Goal: Task Accomplishment & Management: Use online tool/utility

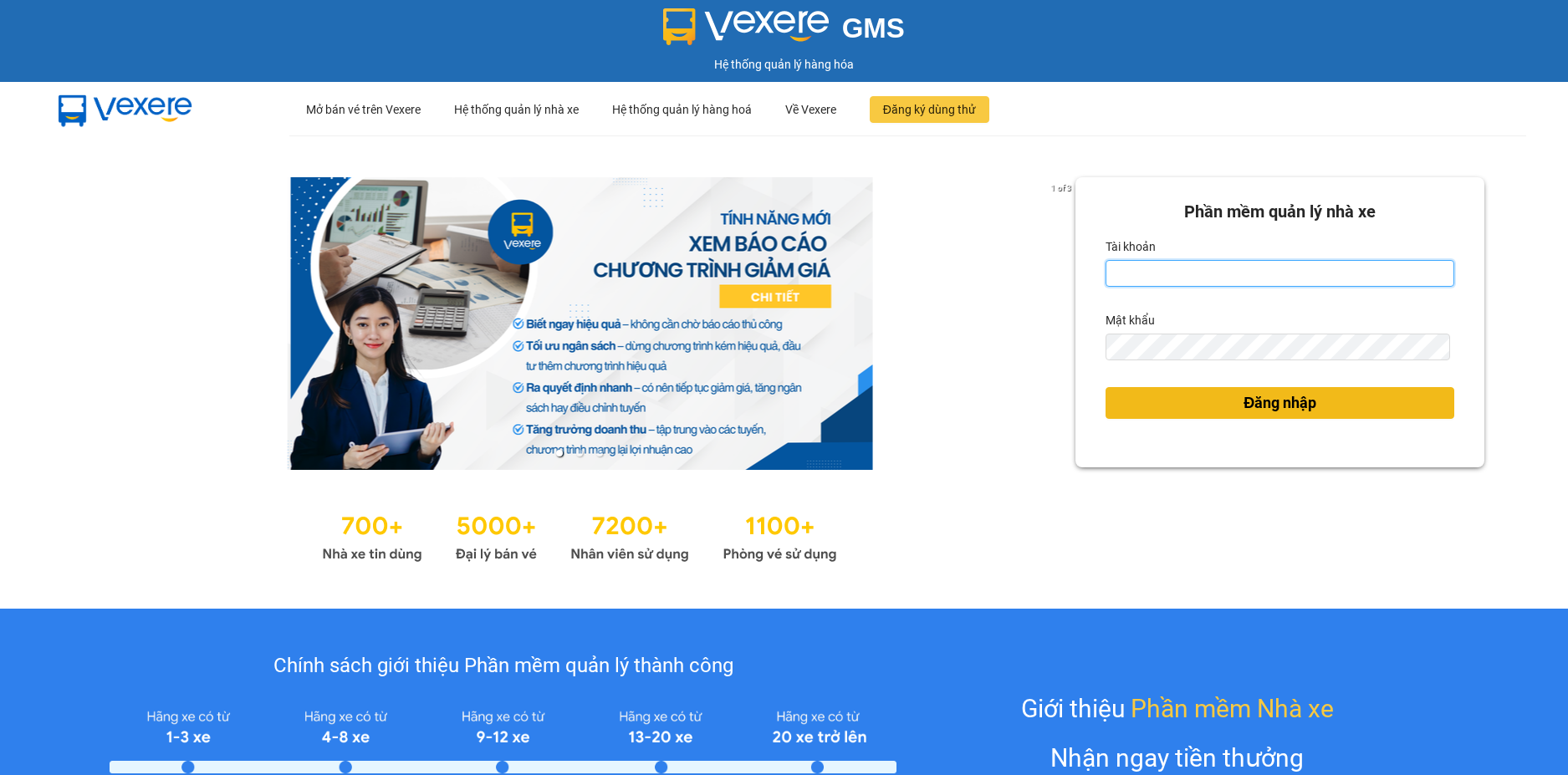
type input "loan.dinhnhan"
drag, startPoint x: 1405, startPoint y: 403, endPoint x: 874, endPoint y: 333, distance: 535.6
click at [1403, 404] on button "Đăng nhập" at bounding box center [1280, 403] width 349 height 32
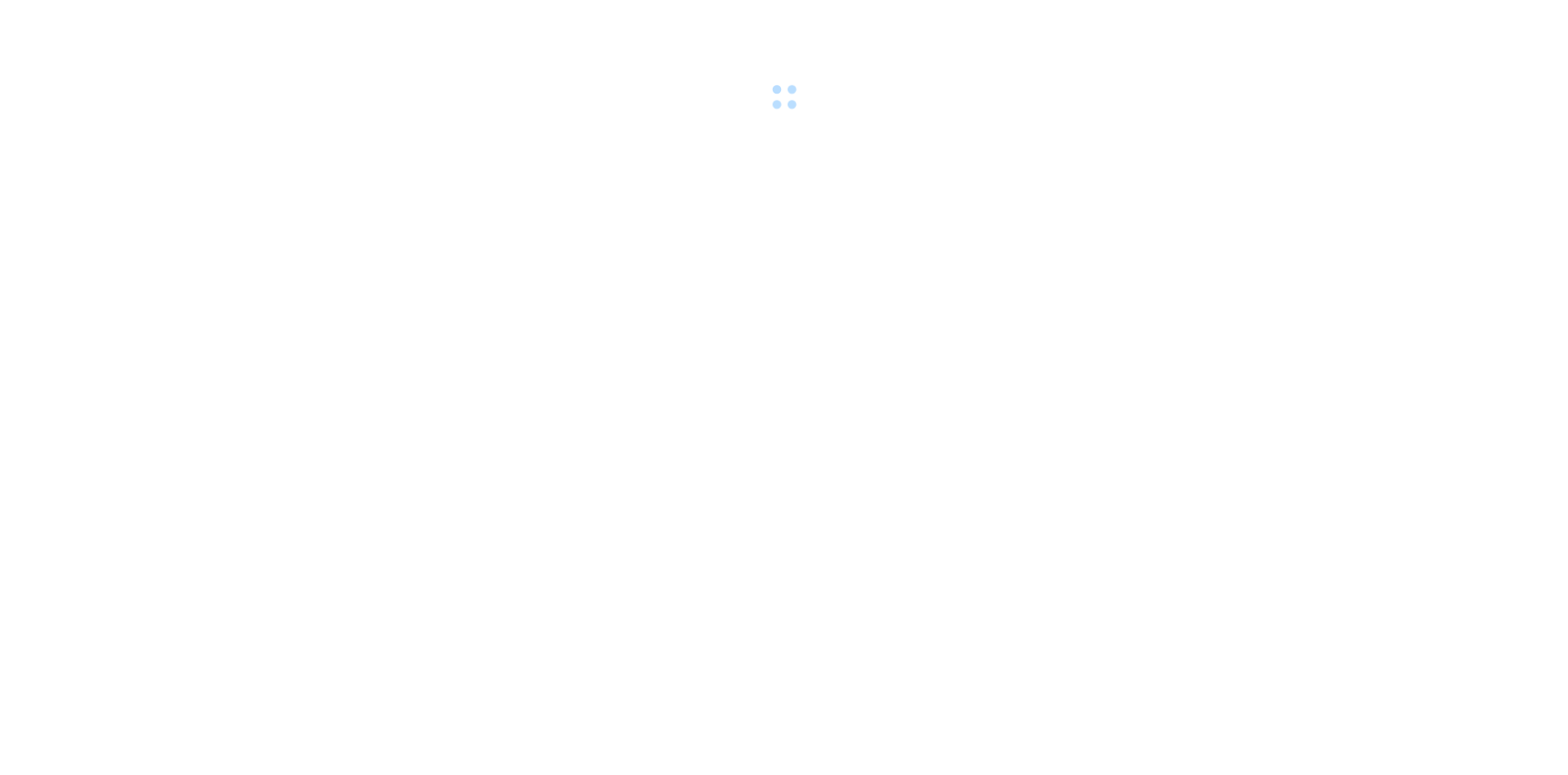
click at [1346, 408] on body at bounding box center [784, 387] width 1568 height 775
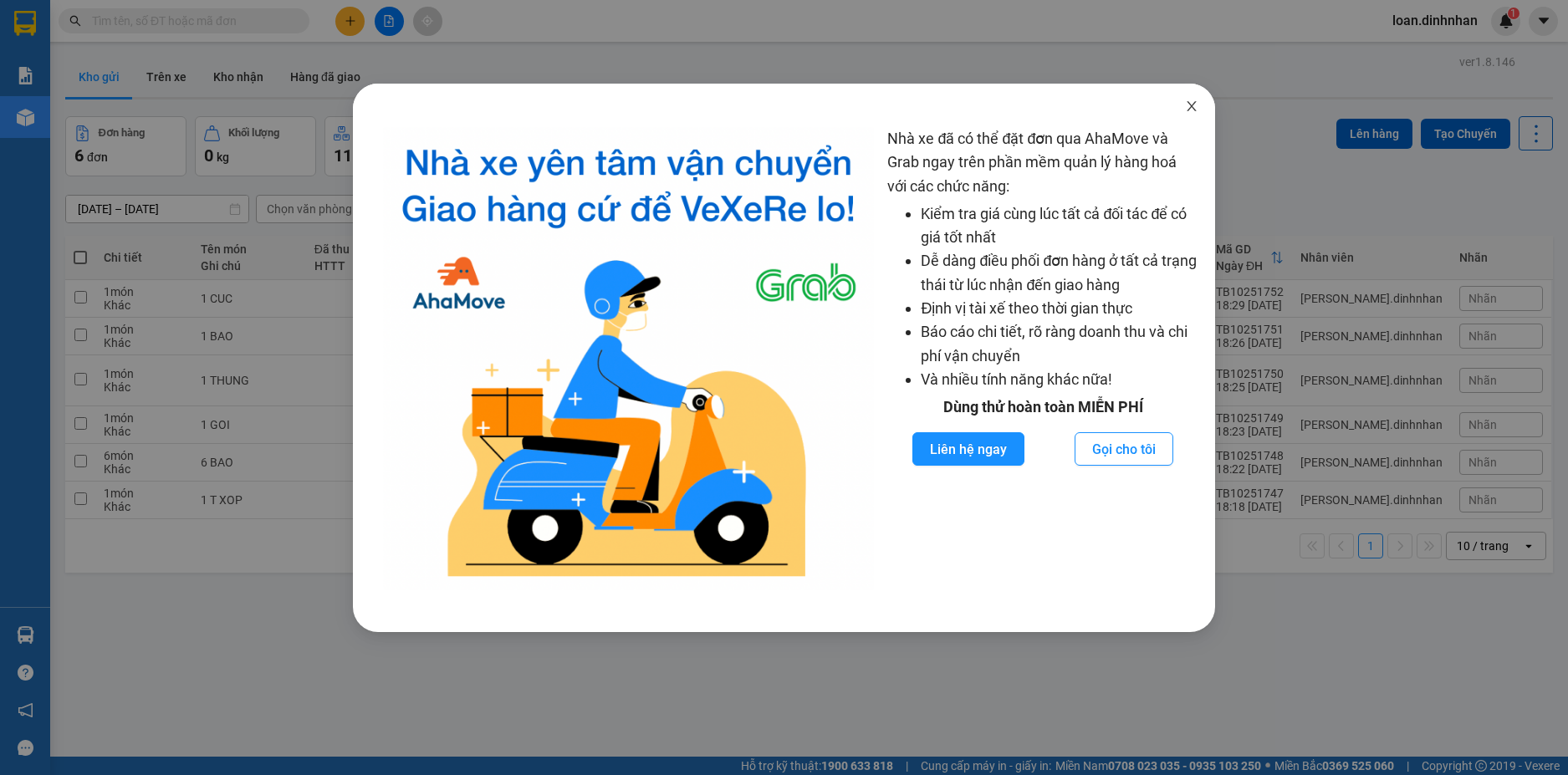
click at [1187, 101] on icon "close" at bounding box center [1191, 106] width 13 height 13
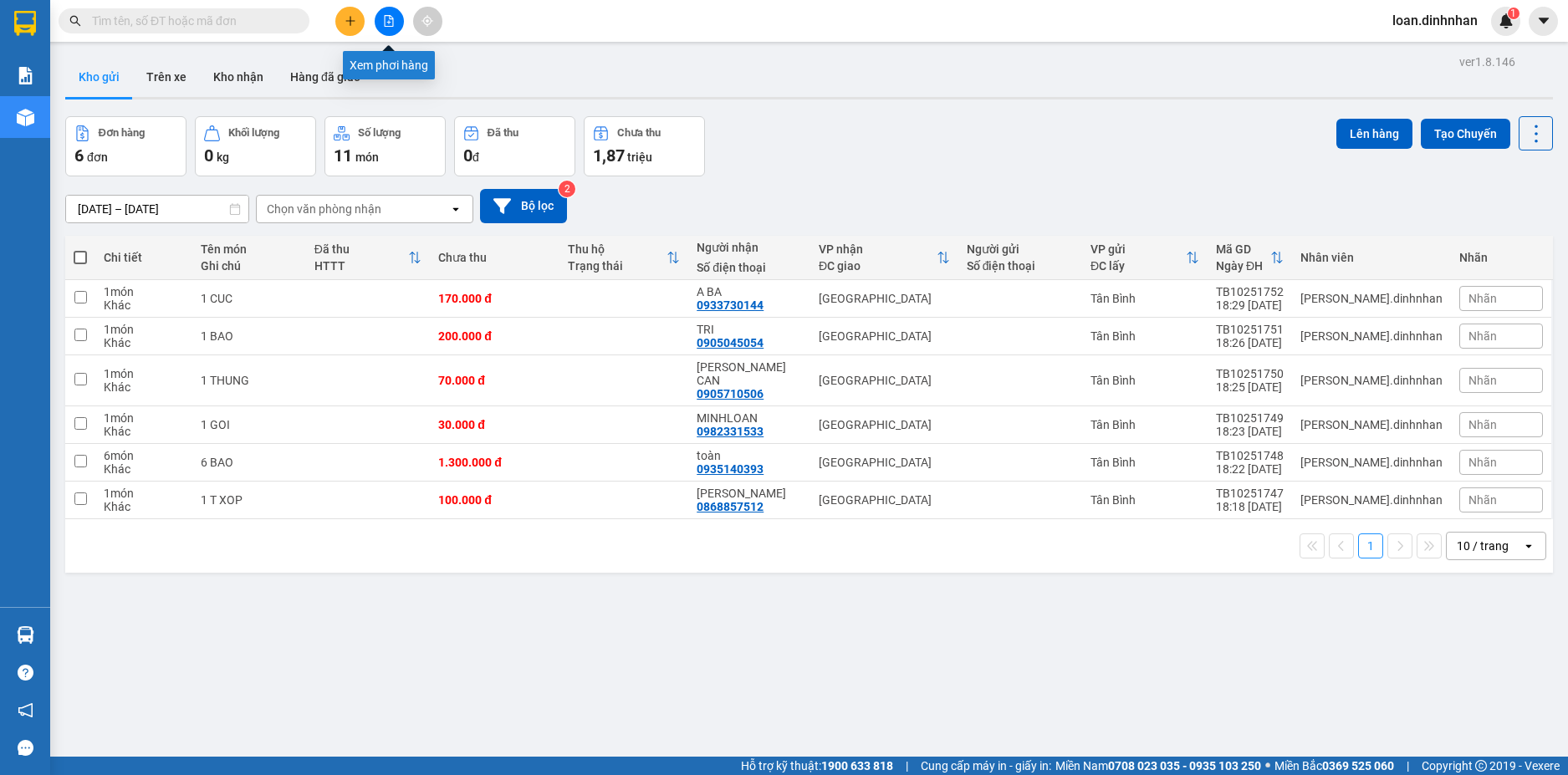
click at [386, 18] on icon "file-add" at bounding box center [388, 20] width 12 height 12
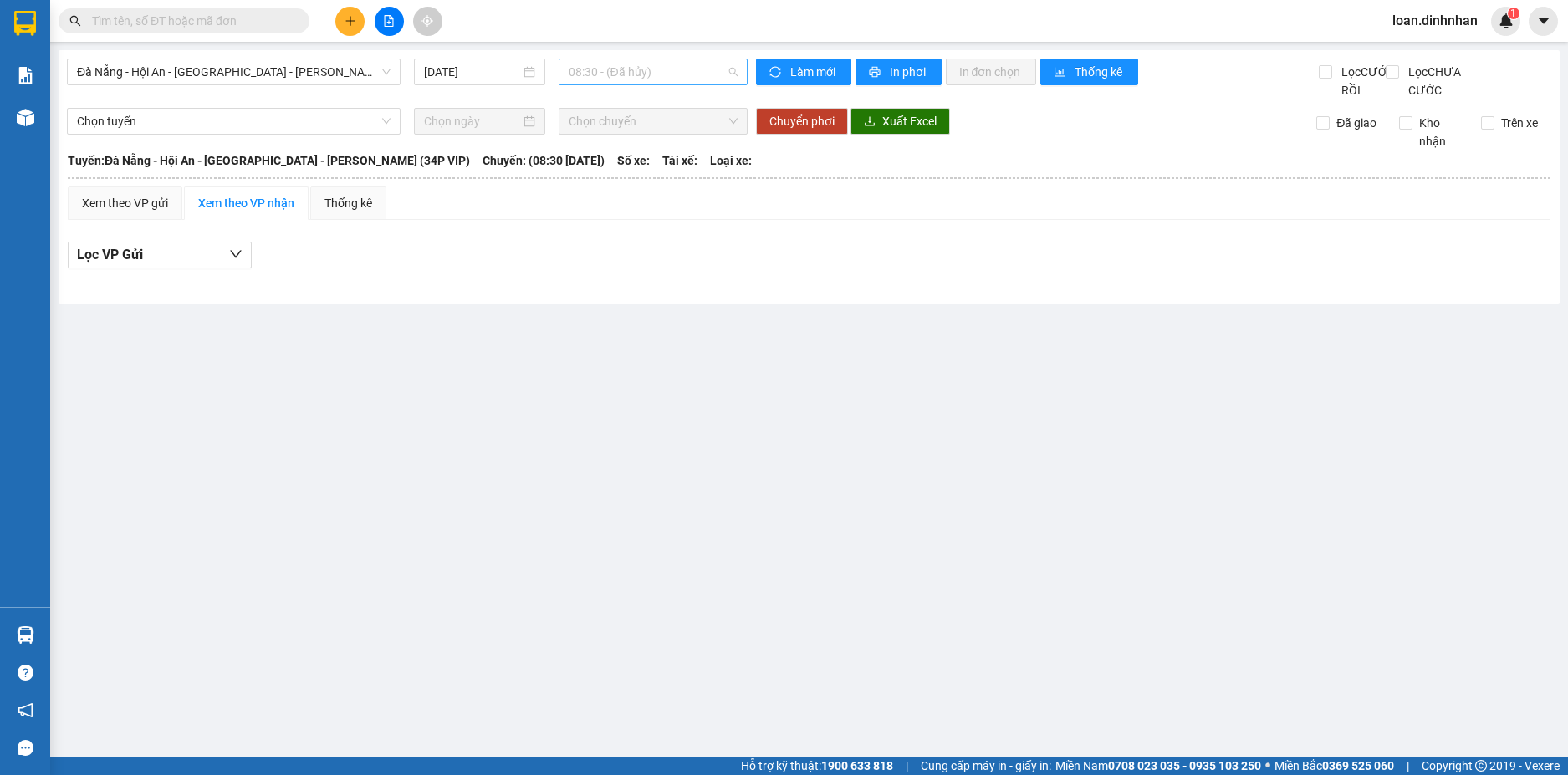
drag, startPoint x: 558, startPoint y: 65, endPoint x: 604, endPoint y: 75, distance: 47.1
click at [567, 67] on div "08:30 - (Đã [PERSON_NAME])" at bounding box center [654, 71] width 189 height 27
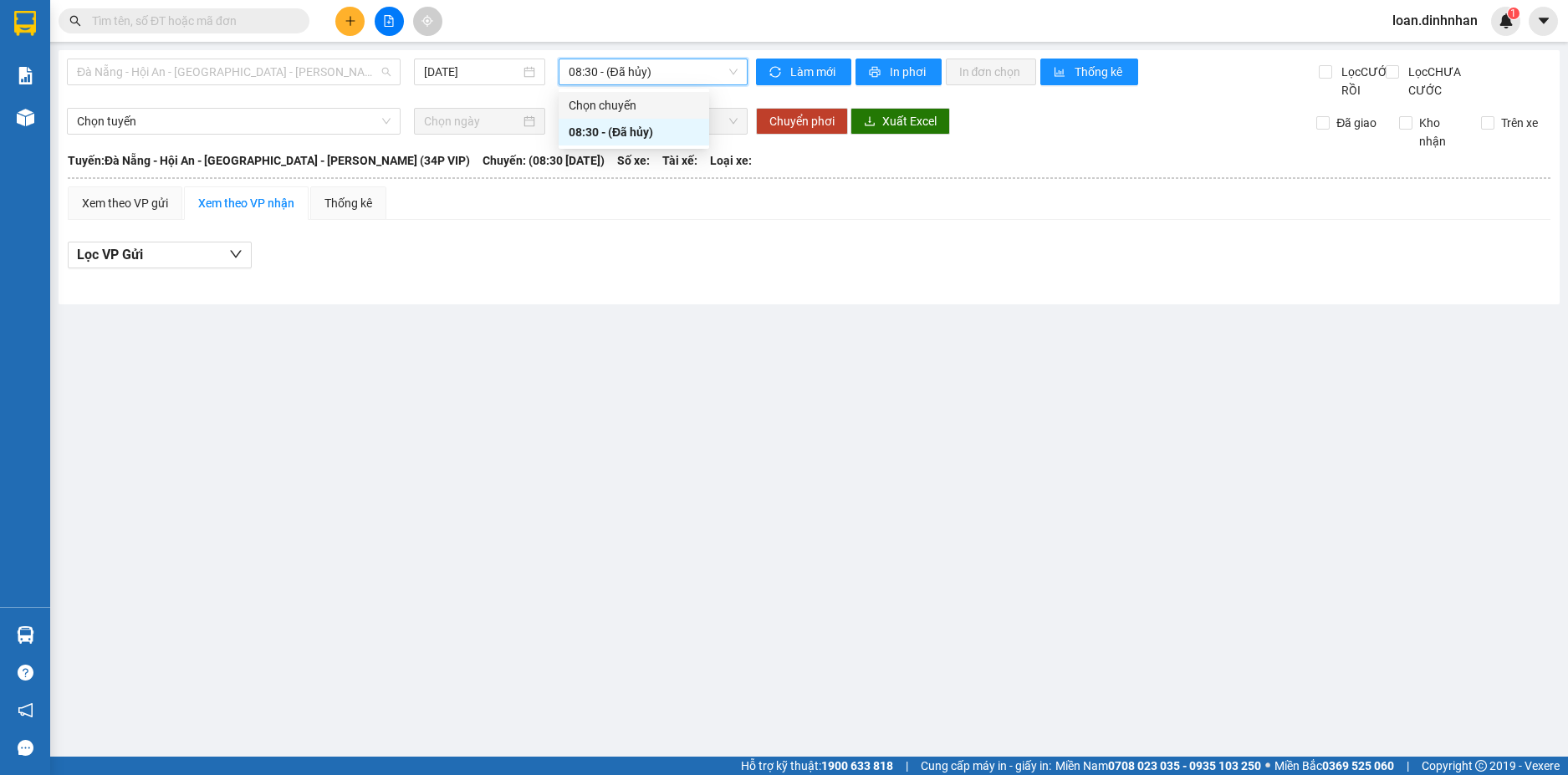
drag, startPoint x: 196, startPoint y: 75, endPoint x: 186, endPoint y: 119, distance: 45.1
click at [196, 75] on span "Đà Nẵng - Hội An - [GEOGRAPHIC_DATA] - [PERSON_NAME] (34P VIP)" at bounding box center [234, 71] width 314 height 25
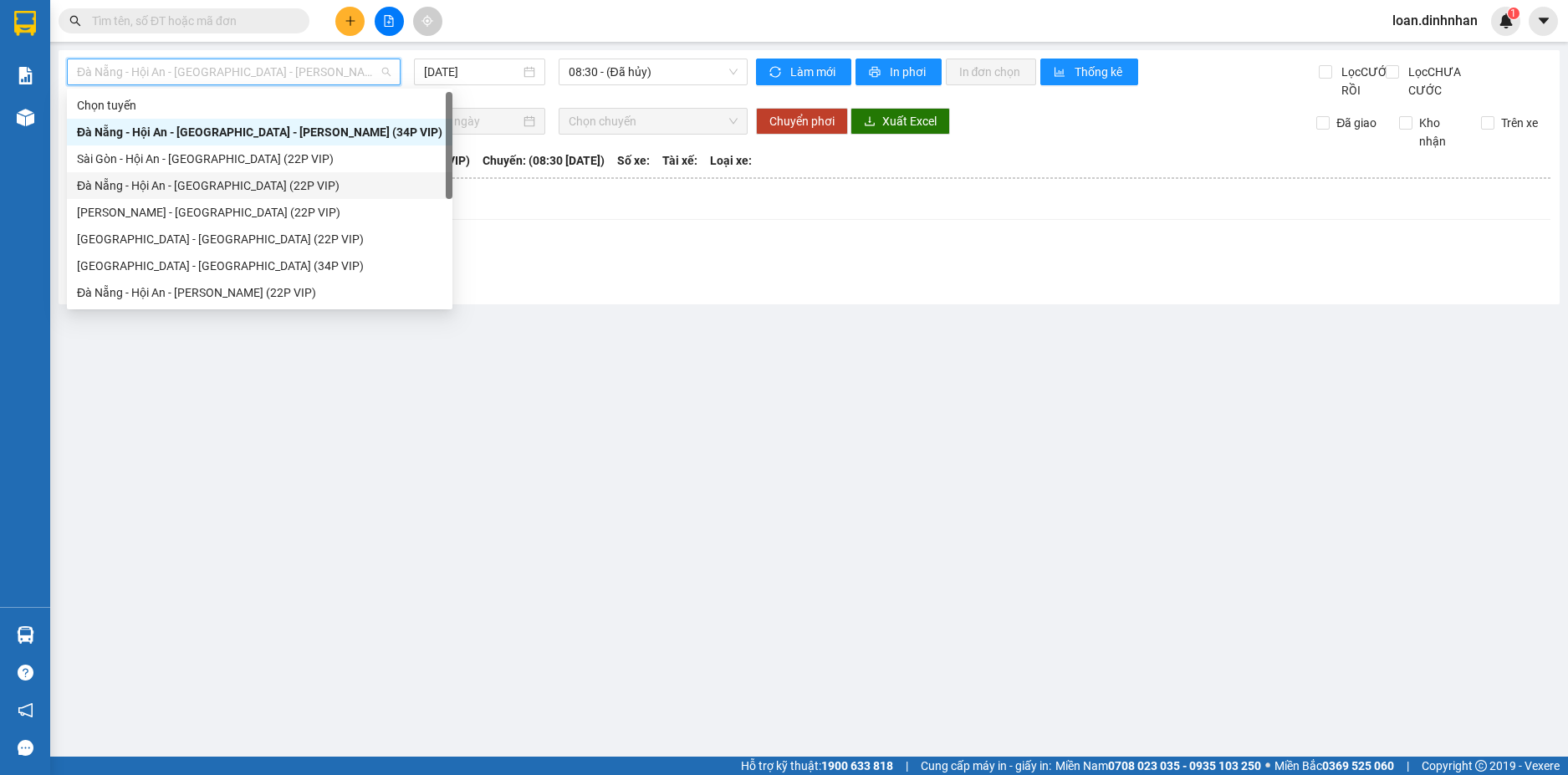
click at [187, 181] on div "Đà Nẵng - Hội An - [GEOGRAPHIC_DATA] (22P VIP)" at bounding box center [260, 186] width 366 height 19
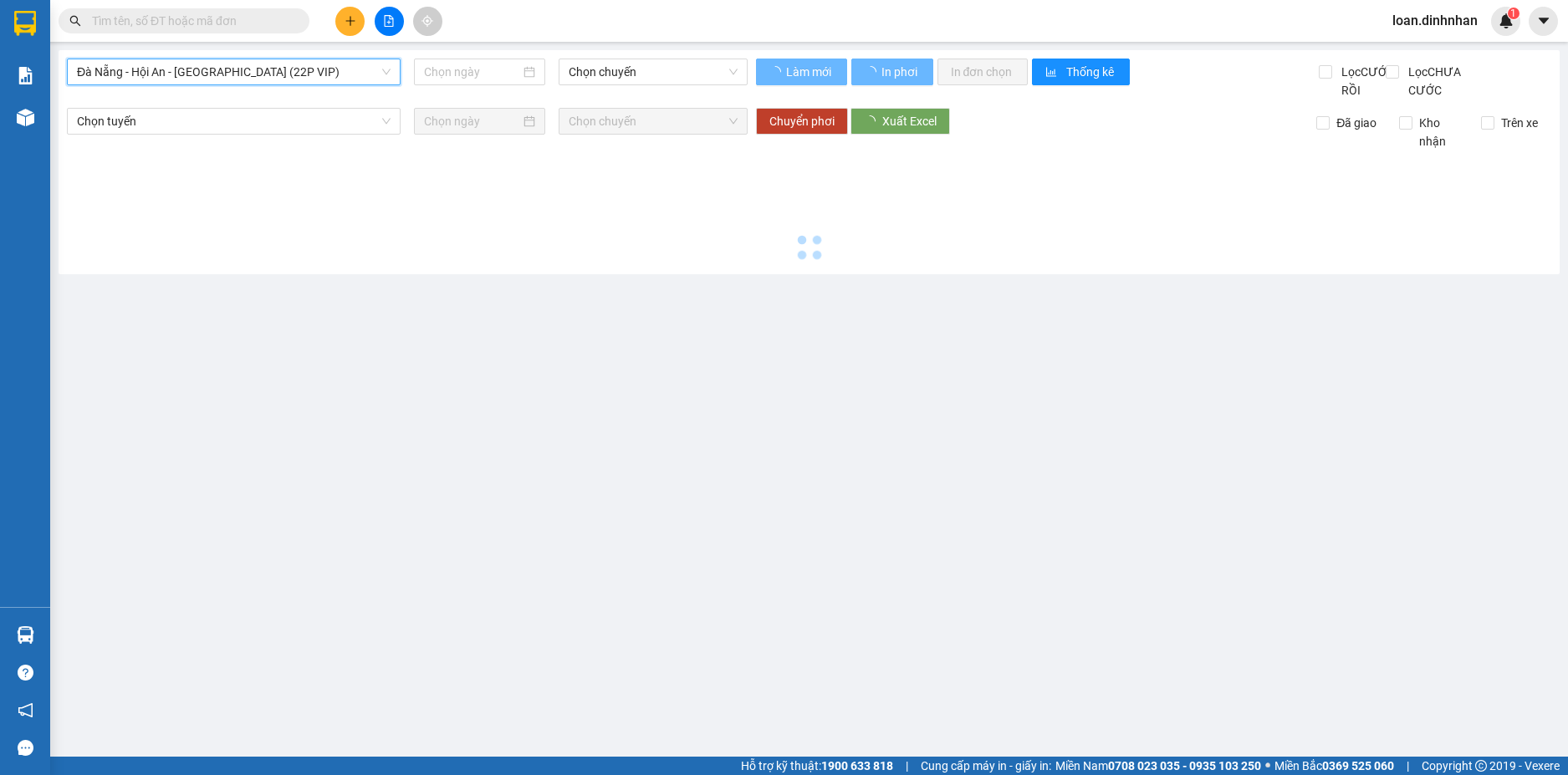
type input "[DATE]"
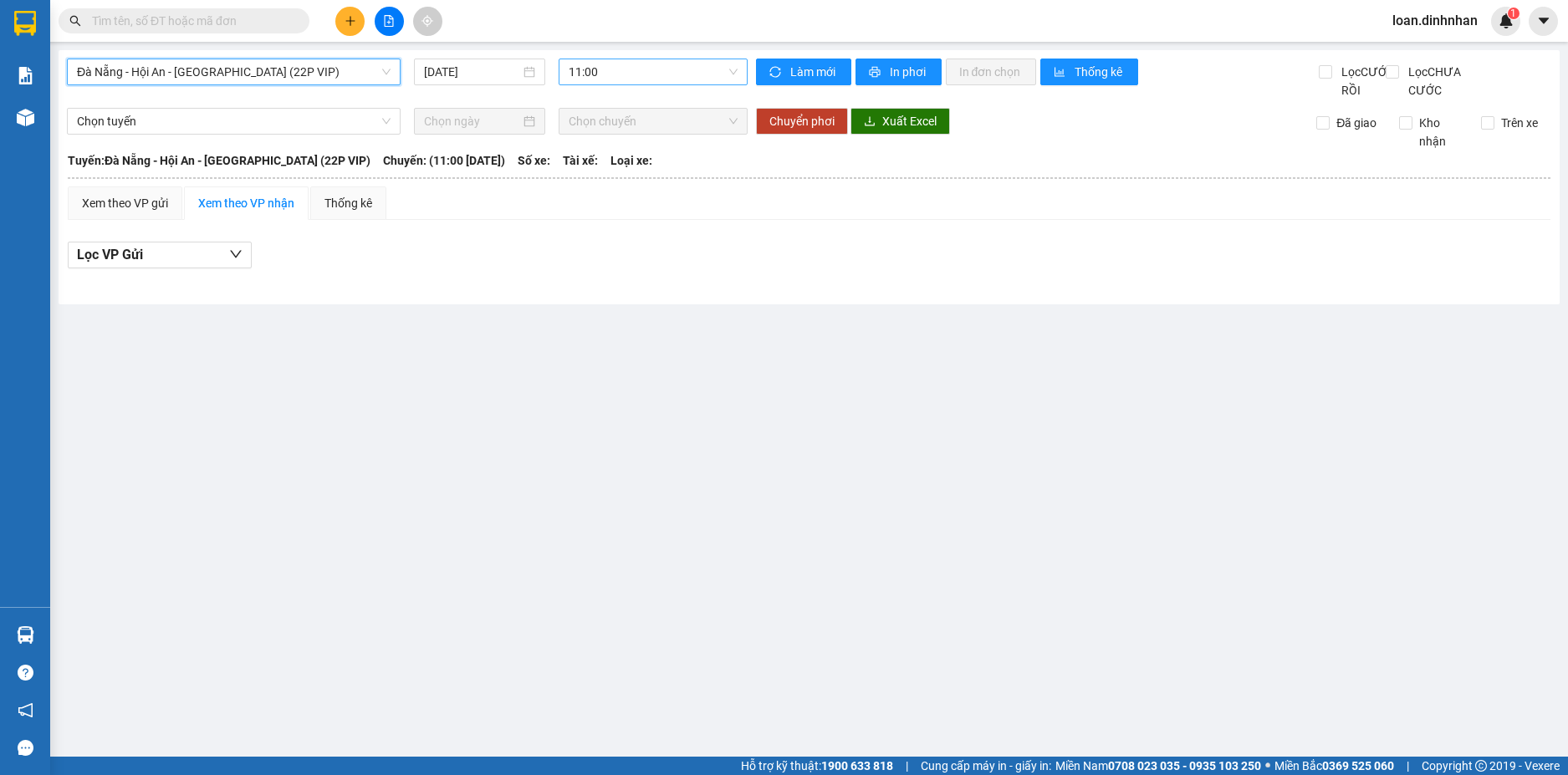
click at [641, 76] on span "11:00" at bounding box center [653, 71] width 169 height 25
click at [245, 71] on span "Đà Nẵng - Hội An - [GEOGRAPHIC_DATA] (22P VIP)" at bounding box center [234, 71] width 314 height 25
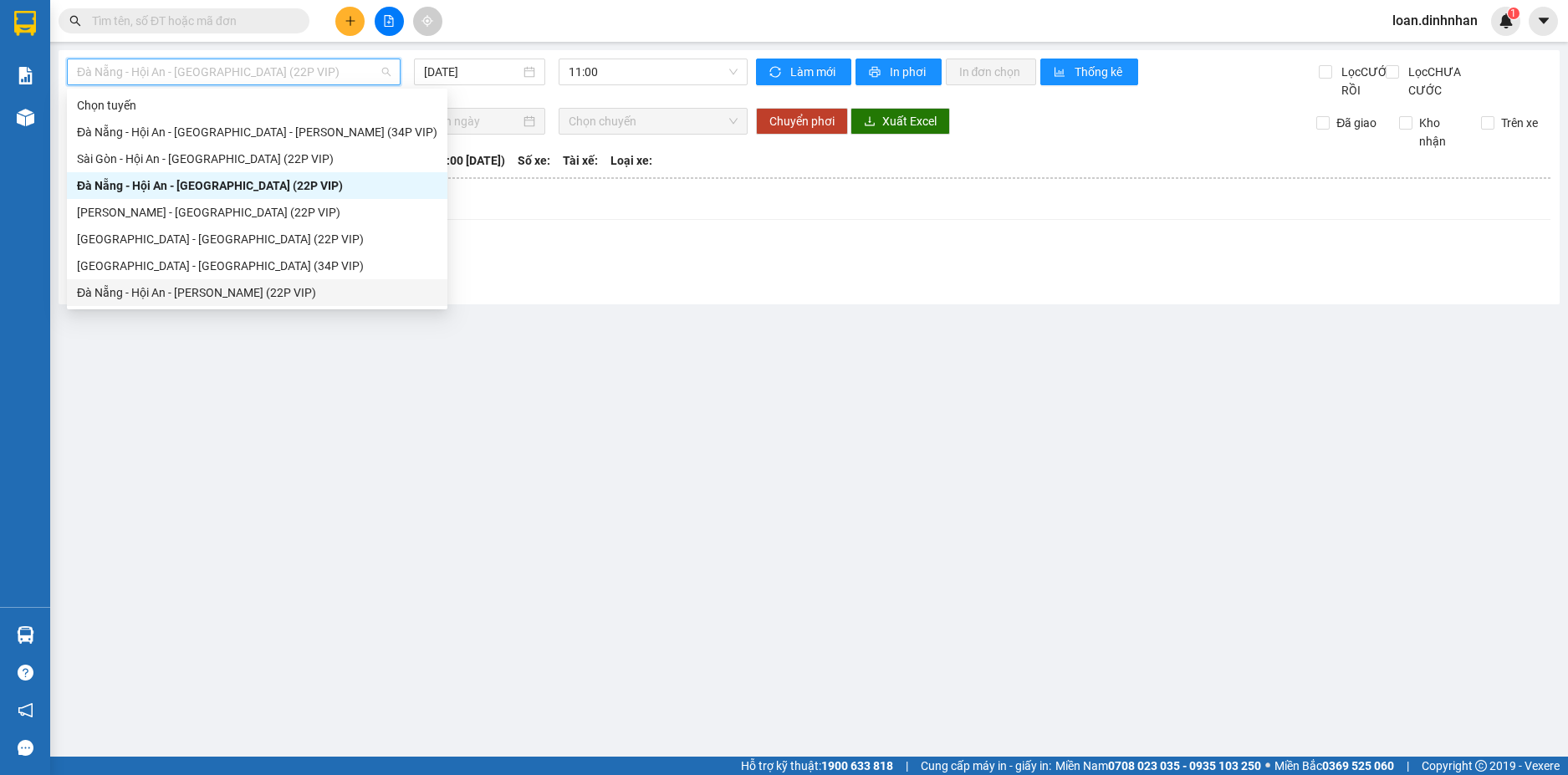
click at [149, 285] on div "Đà Nẵng - Hội An - [PERSON_NAME] (22P VIP)" at bounding box center [257, 292] width 360 height 19
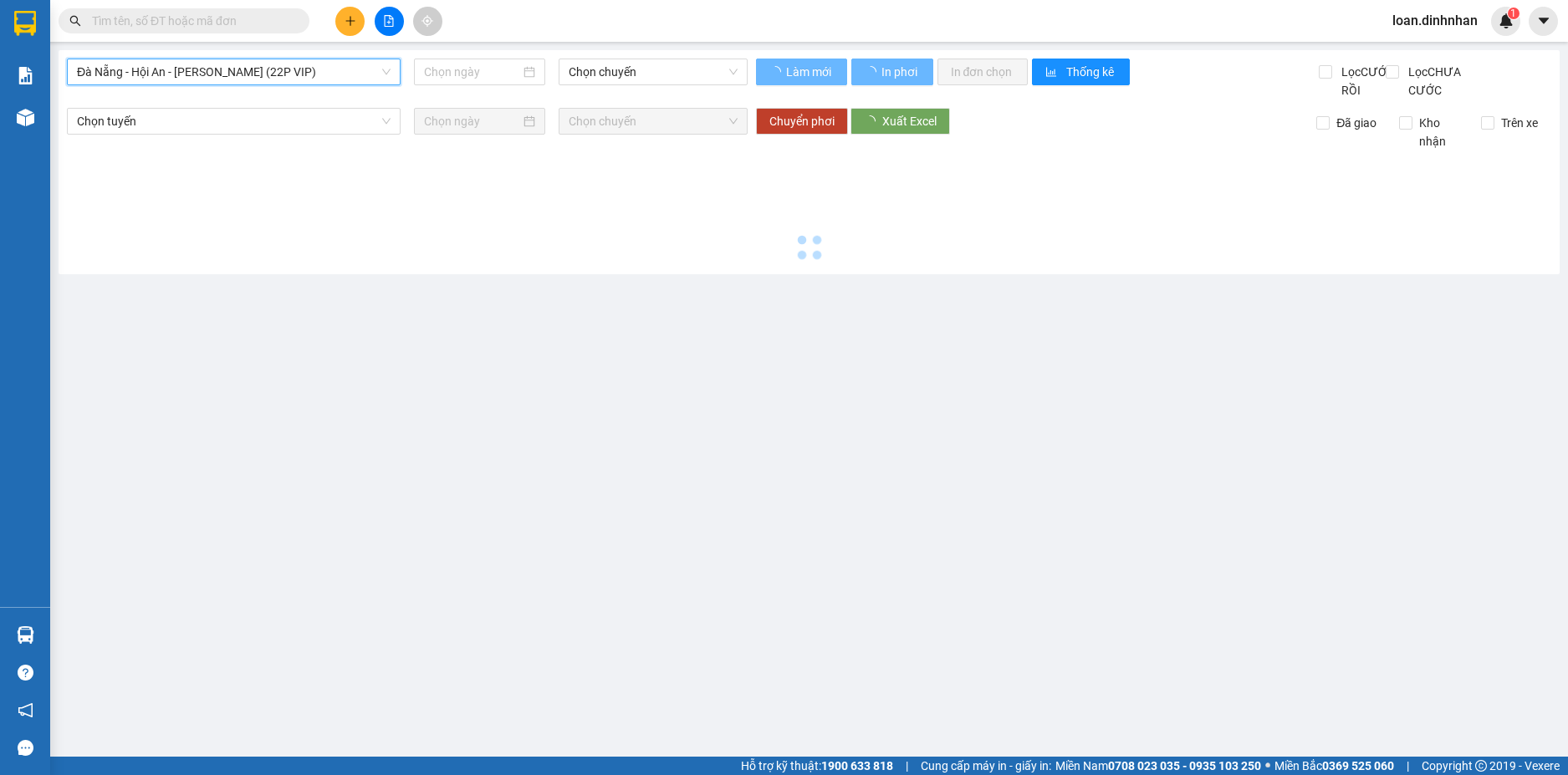
type input "[DATE]"
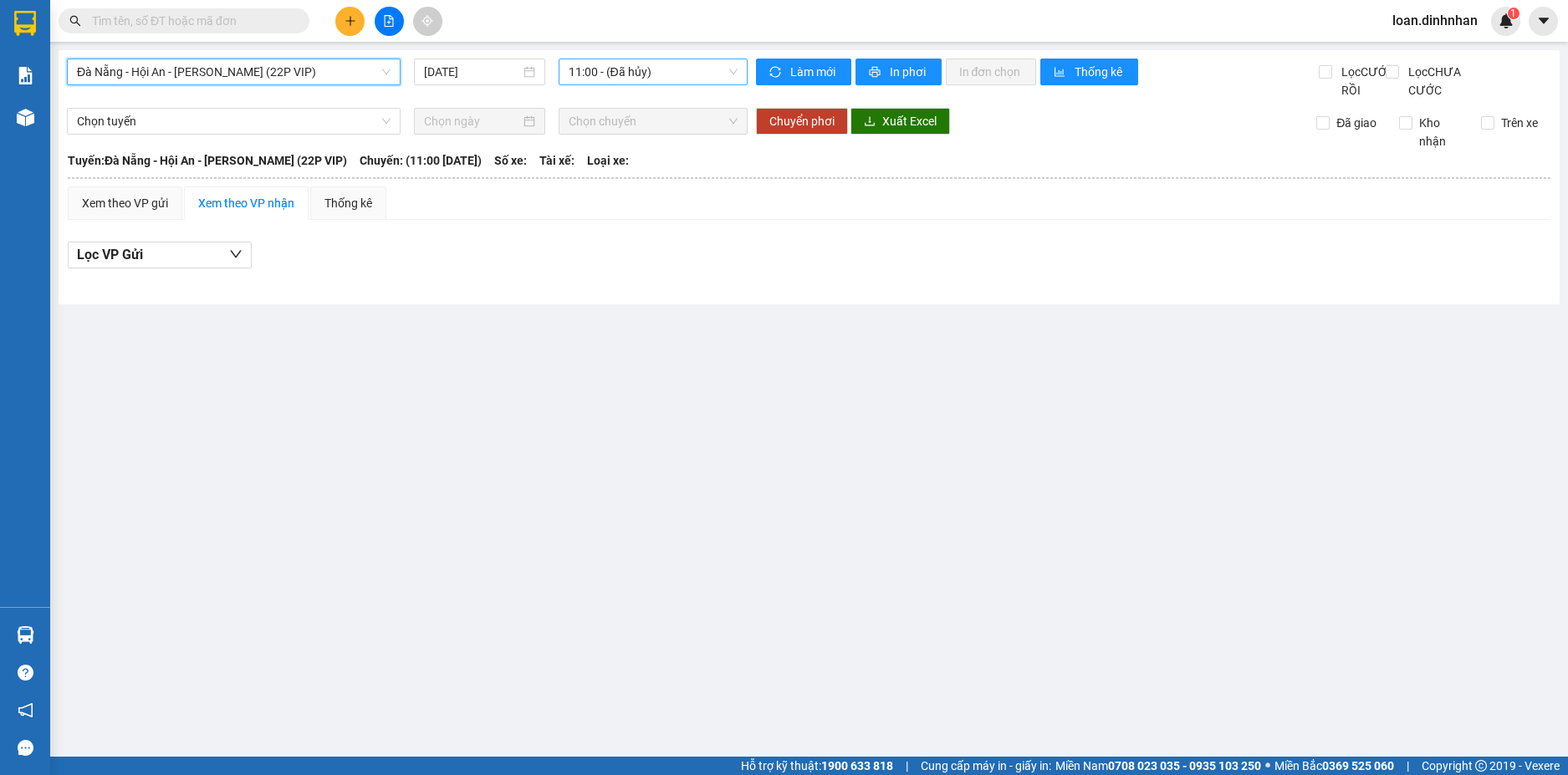
click at [572, 80] on span "11:00 - (Đã hủy)" at bounding box center [653, 71] width 169 height 25
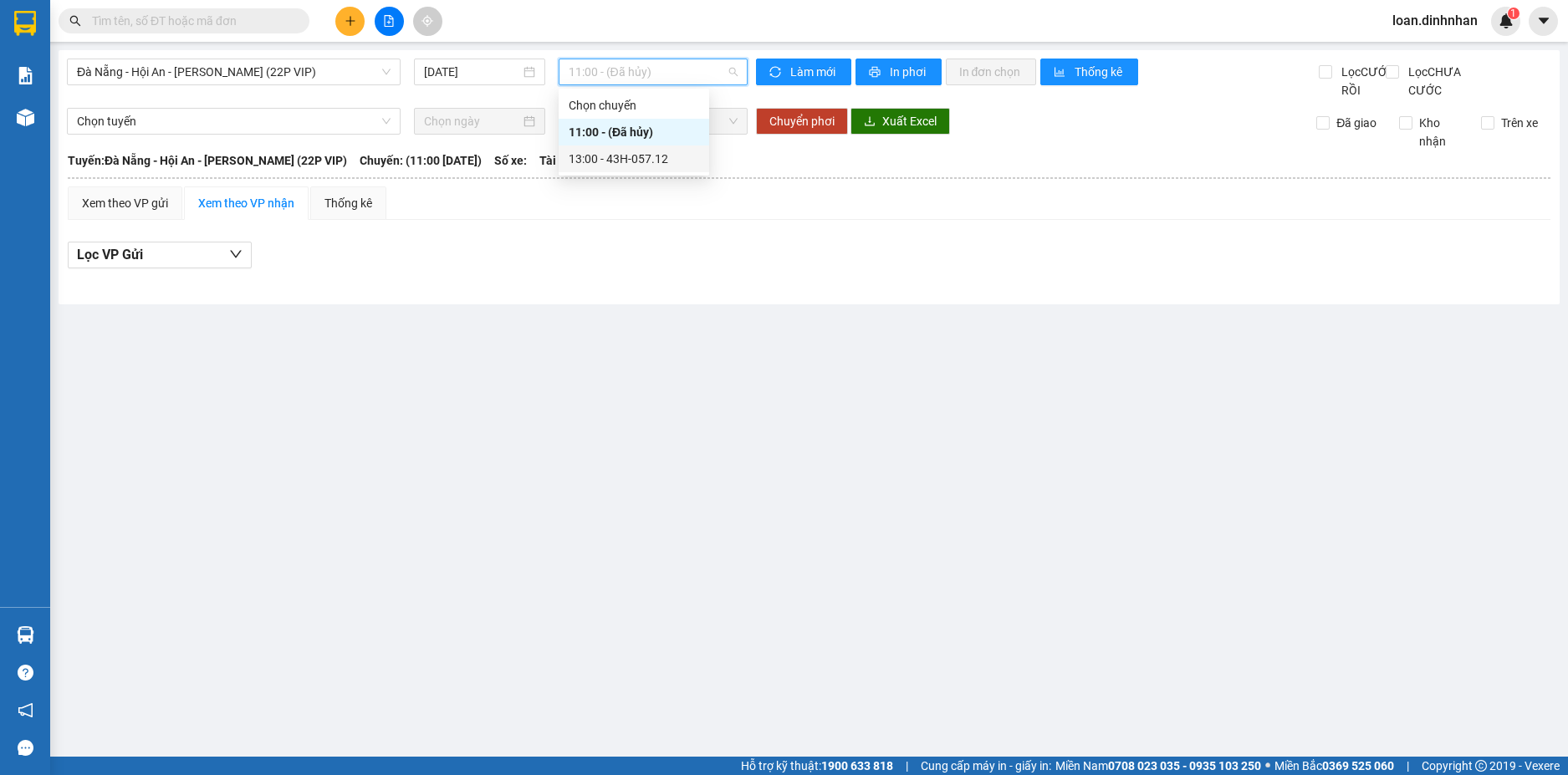
click at [587, 150] on div "13:00 - 43H-057.12" at bounding box center [633, 159] width 130 height 19
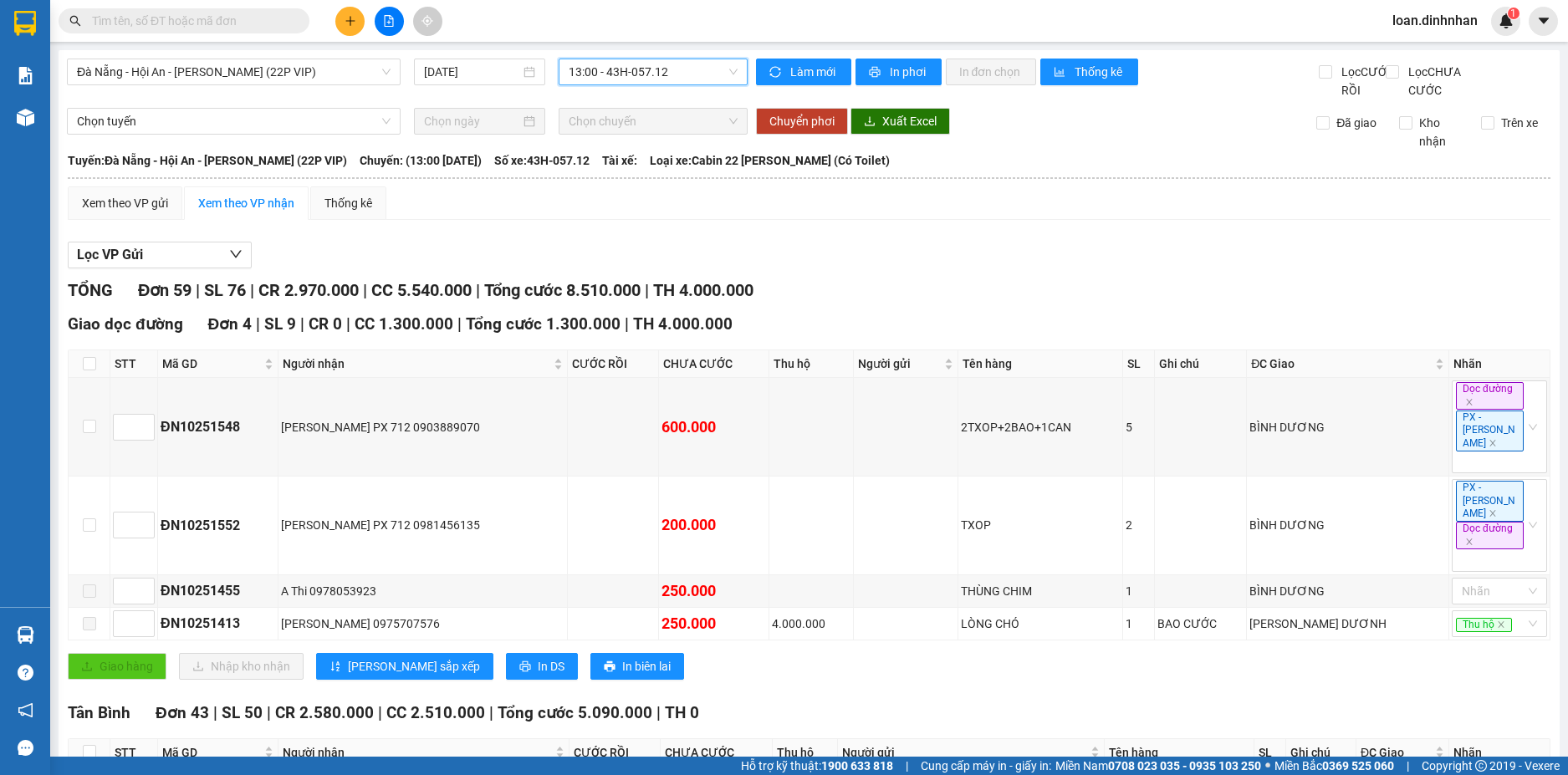
click at [196, 22] on input "text" at bounding box center [190, 21] width 198 height 19
type input "27"
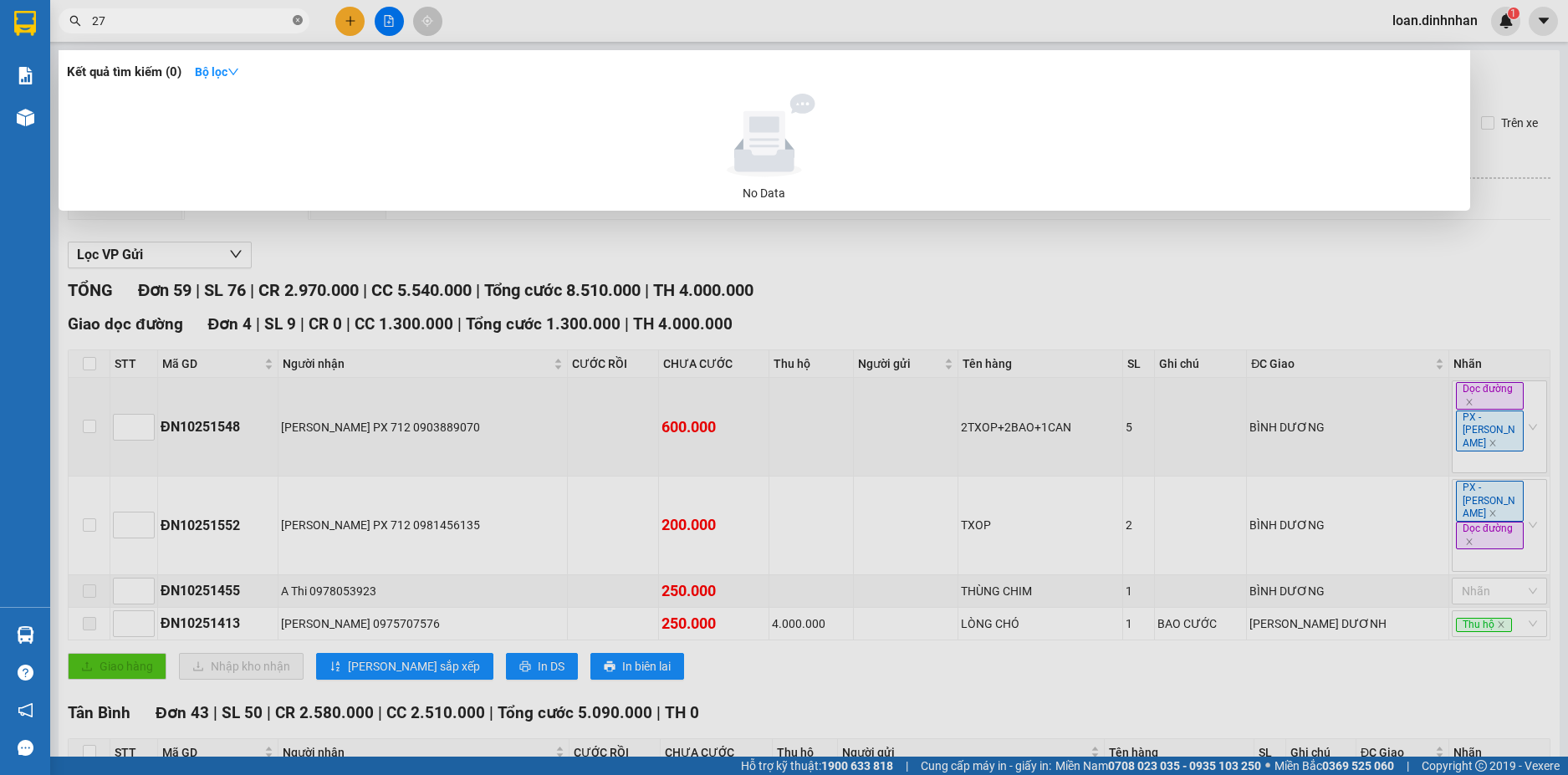
click at [298, 18] on icon "close-circle" at bounding box center [297, 19] width 10 height 10
type input "2718"
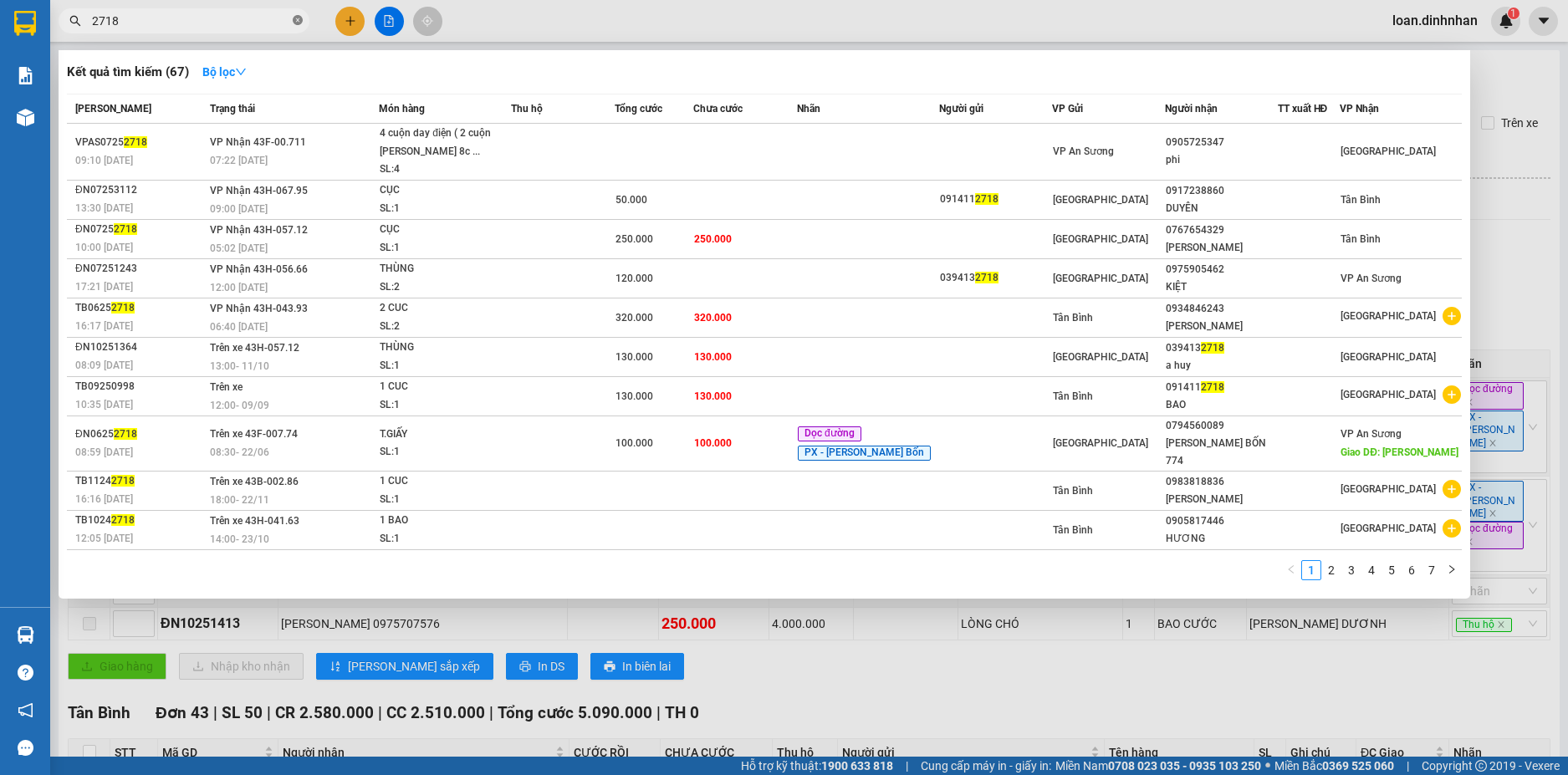
click at [295, 16] on icon "close-circle" at bounding box center [297, 19] width 10 height 10
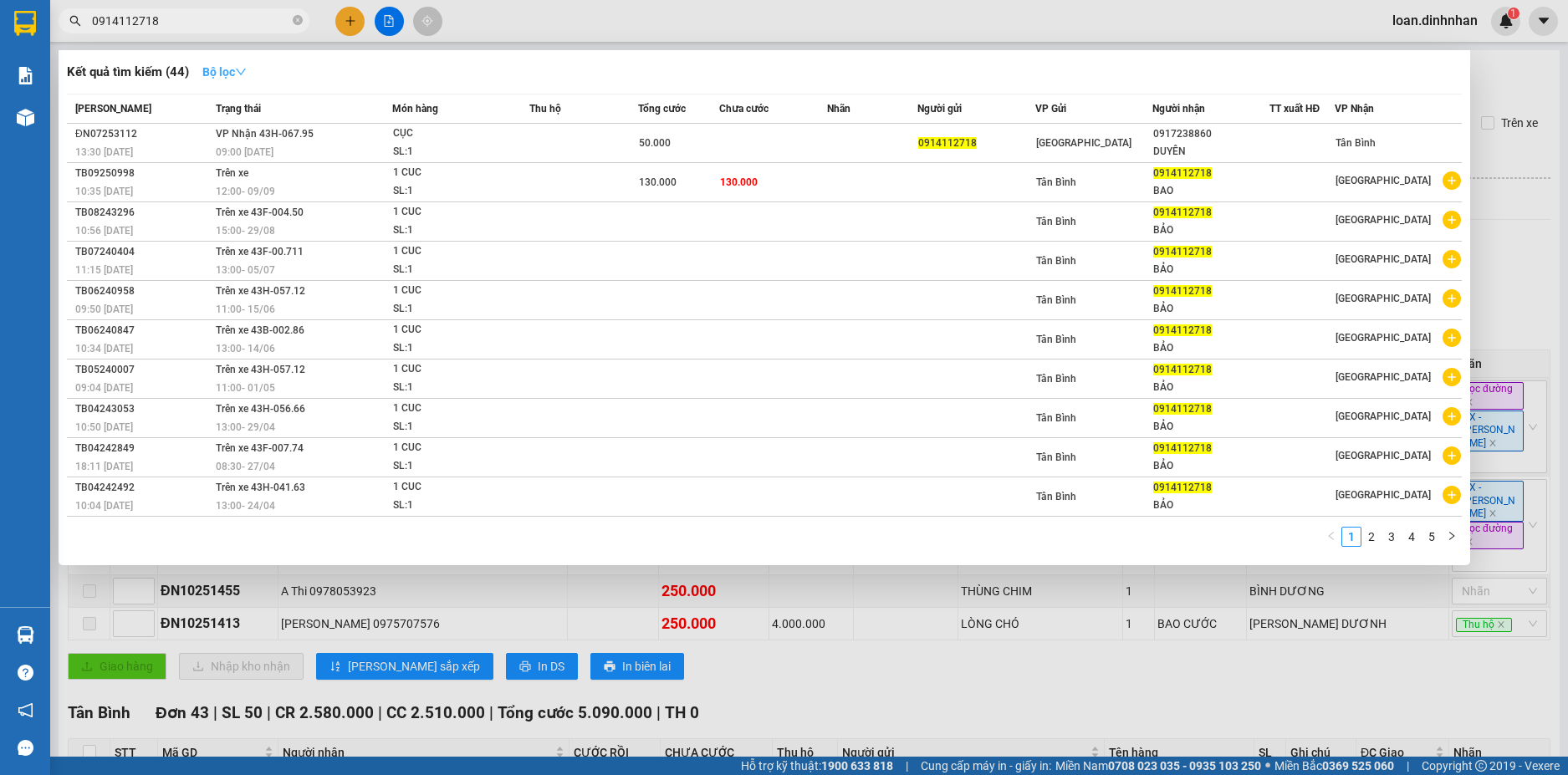
type input "0914112718"
click at [214, 80] on button "Bộ lọc" at bounding box center [225, 71] width 71 height 27
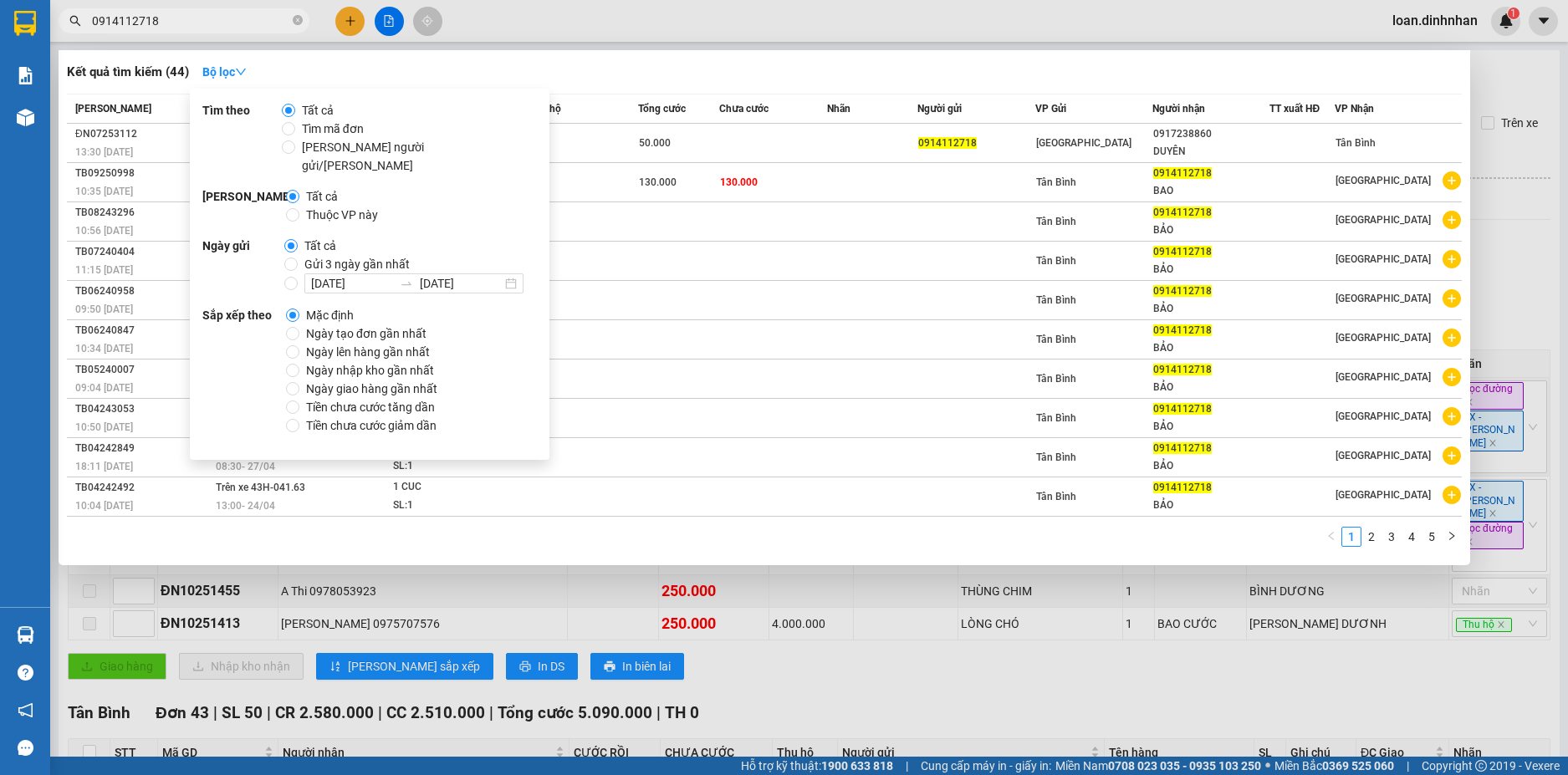
click at [312, 255] on span "Gửi 3 ngày gần nhất" at bounding box center [357, 265] width 119 height 19
click at [298, 257] on input "Gửi 3 ngày gần nhất" at bounding box center [291, 264] width 13 height 13
radio input "true"
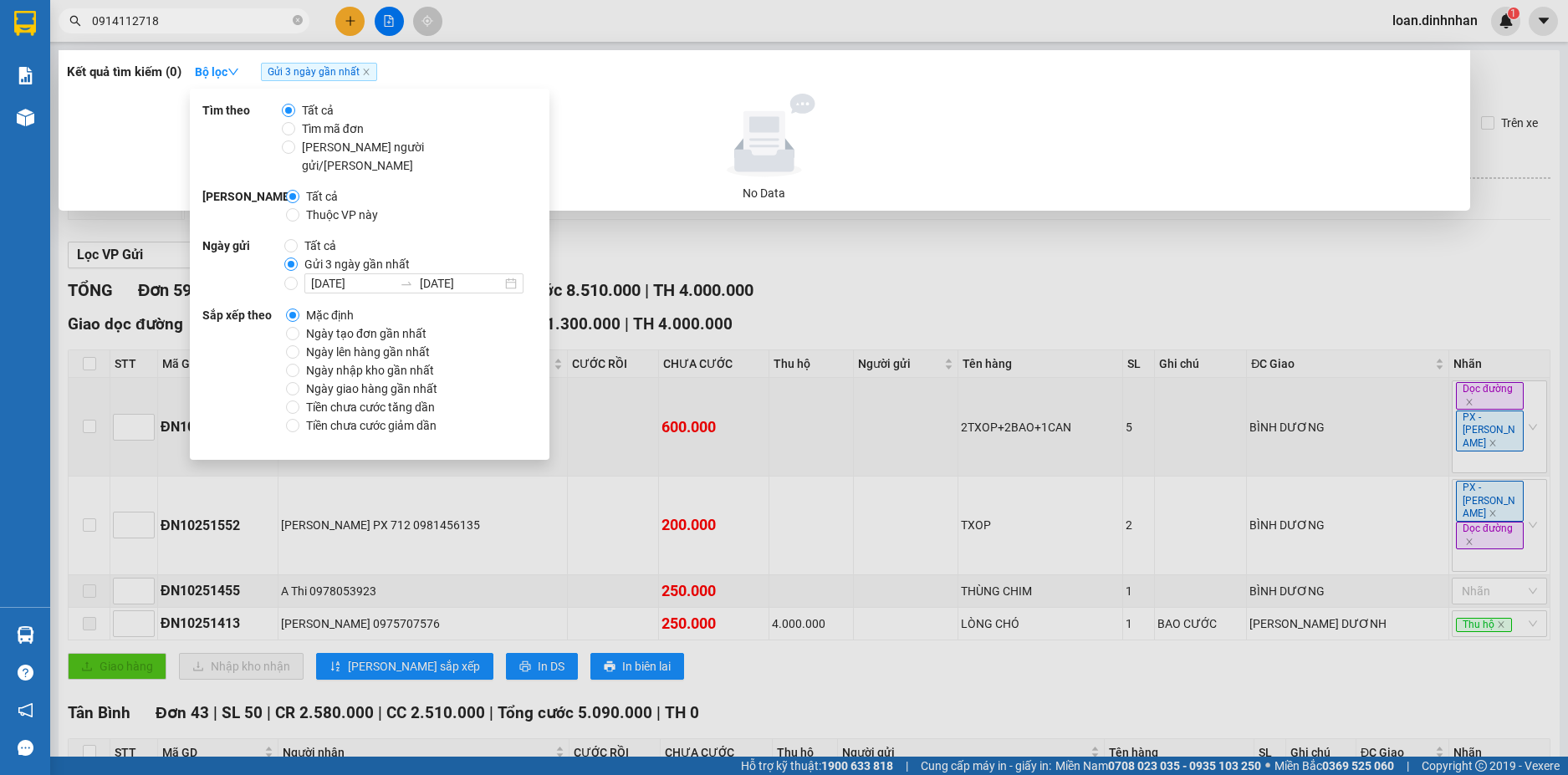
click at [302, 237] on span "Tất cả" at bounding box center [320, 246] width 45 height 19
click at [298, 239] on input "Tất cả" at bounding box center [291, 246] width 13 height 13
radio input "true"
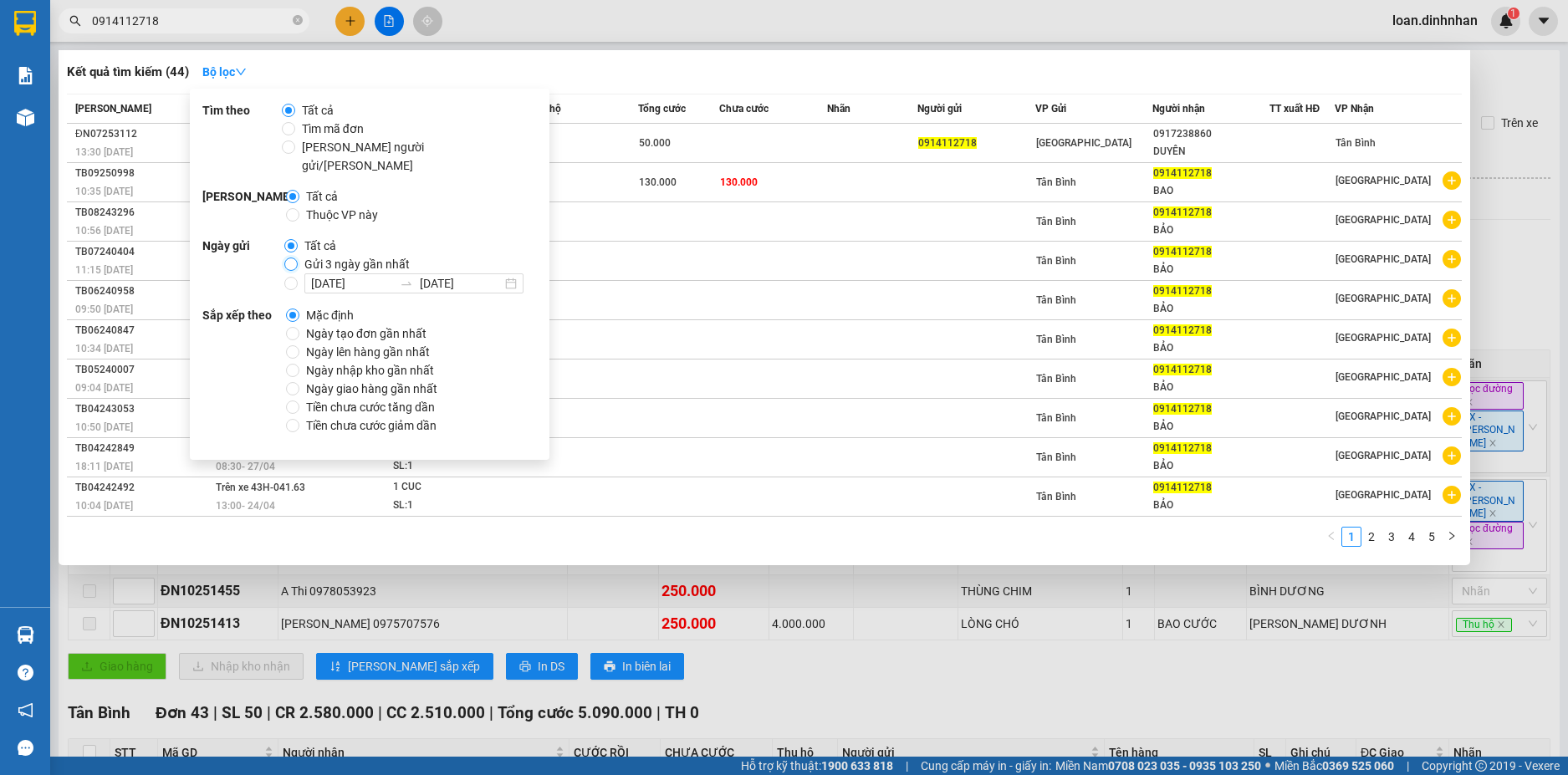
click at [290, 257] on input "Gửi 3 ngày gần nhất" at bounding box center [291, 264] width 13 height 13
radio input "true"
radio input "false"
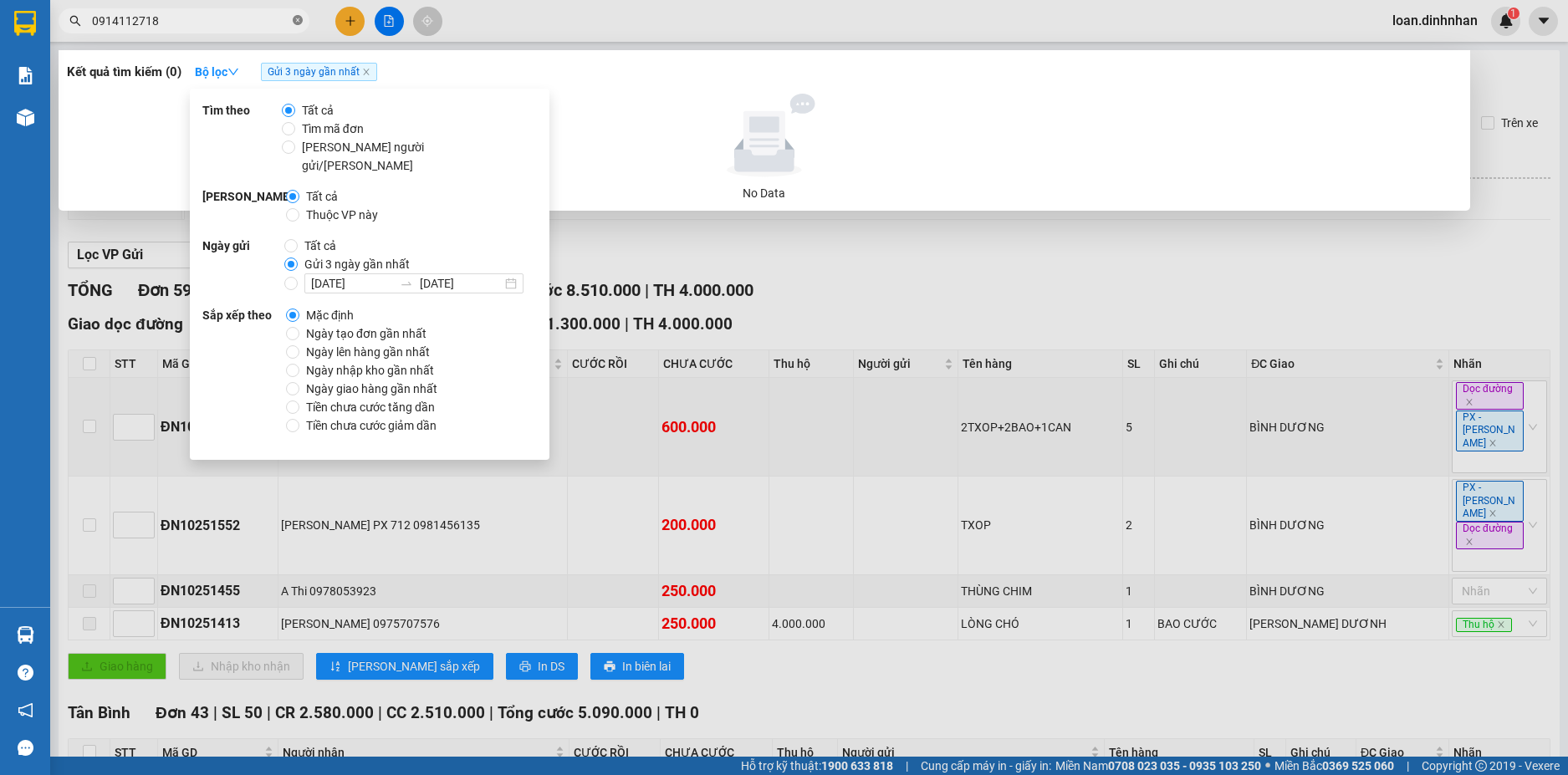
click at [302, 16] on icon "close-circle" at bounding box center [297, 19] width 10 height 10
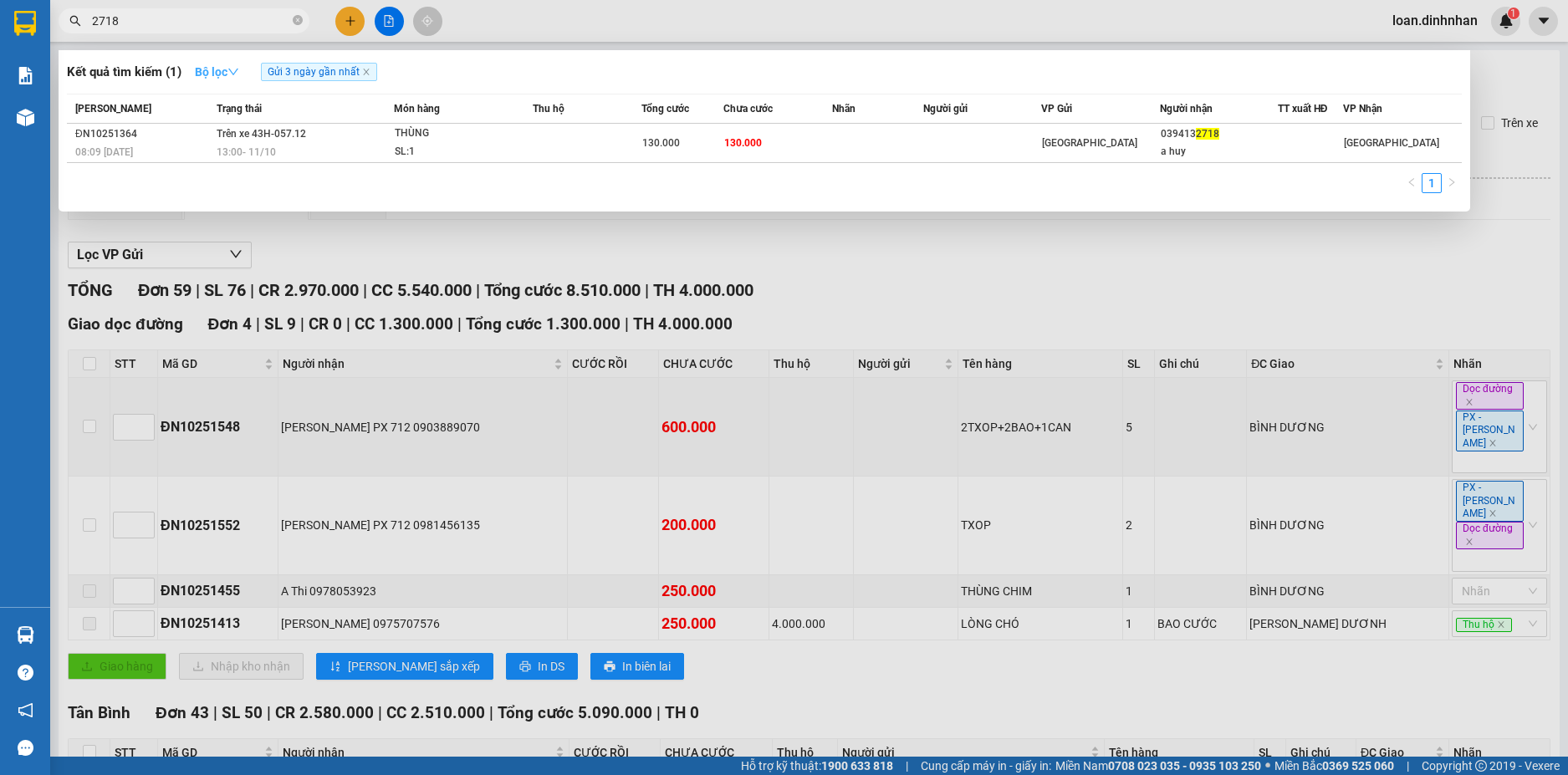
type input "2718"
click at [215, 72] on strong "Bộ lọc" at bounding box center [217, 71] width 45 height 13
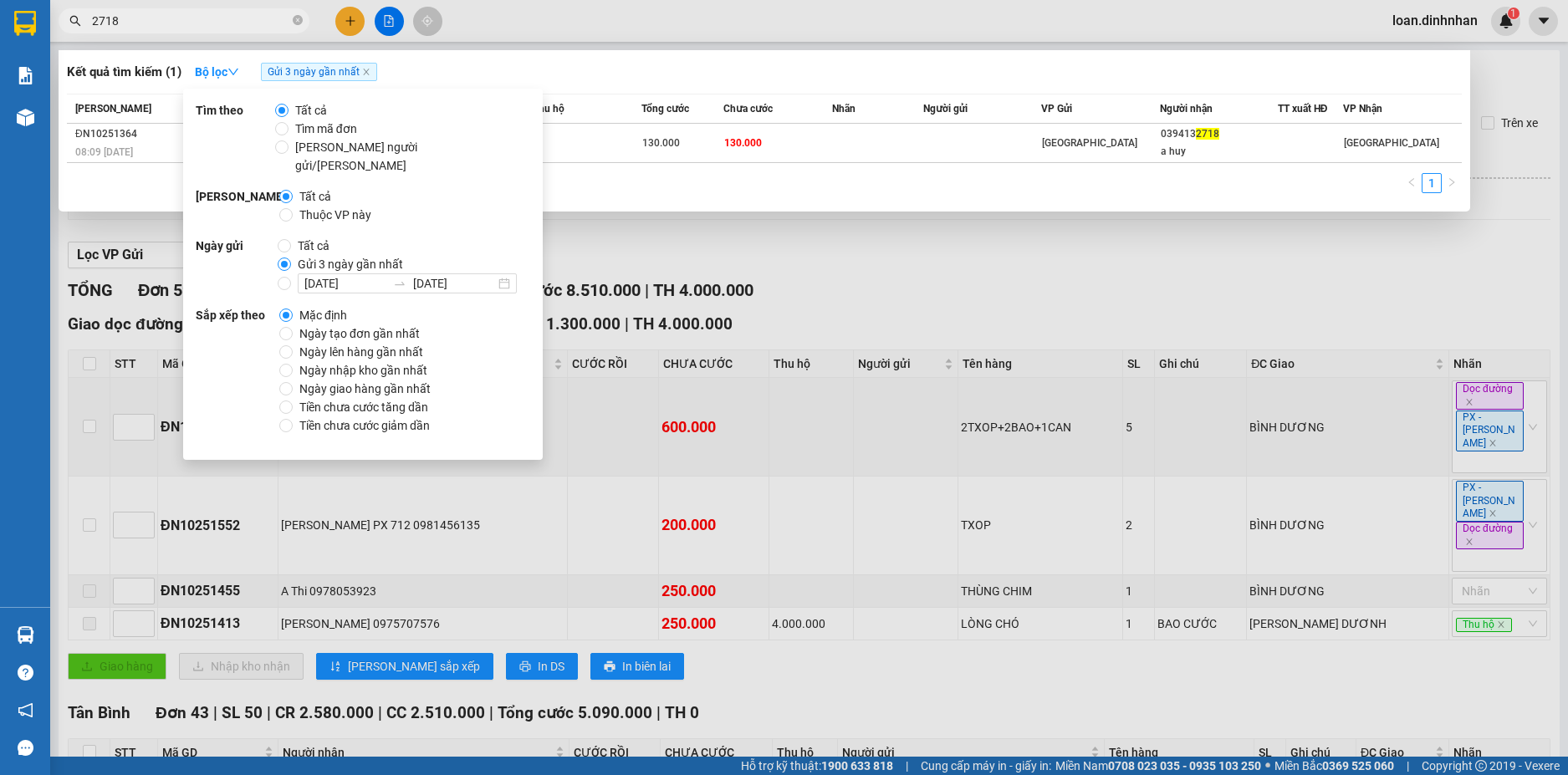
click at [235, 9] on span "2718" at bounding box center [184, 20] width 251 height 25
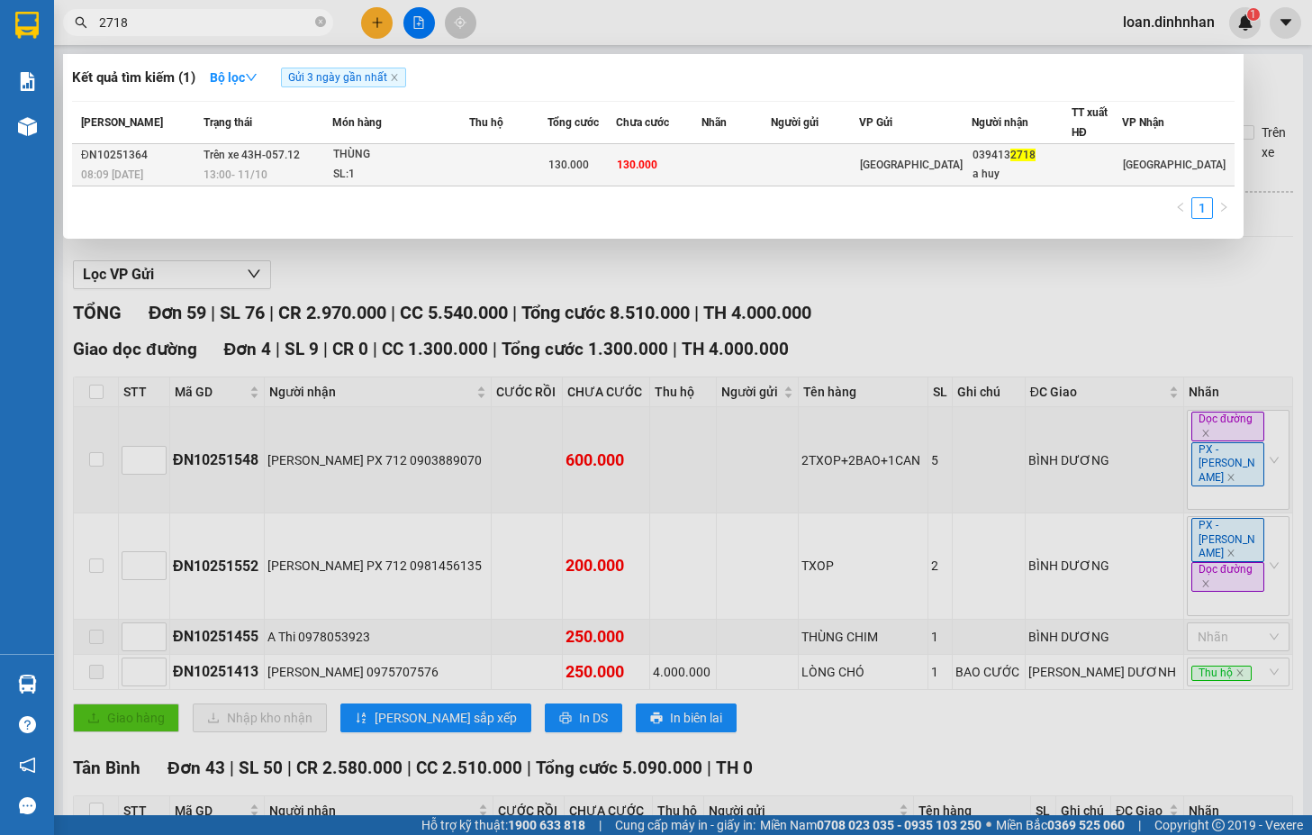
click at [693, 154] on td "130.000" at bounding box center [659, 165] width 86 height 42
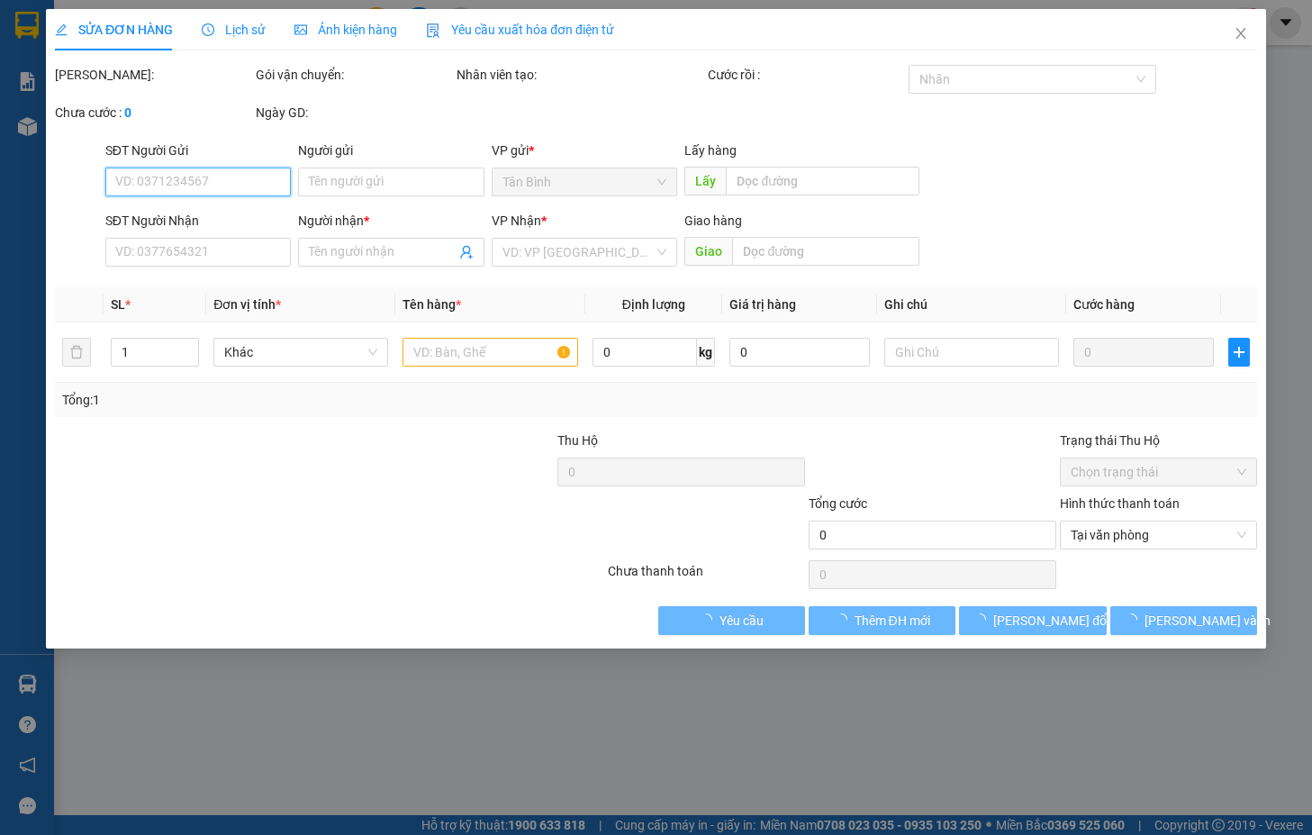
type input "0394132718"
type input "a huy"
type input "130.000"
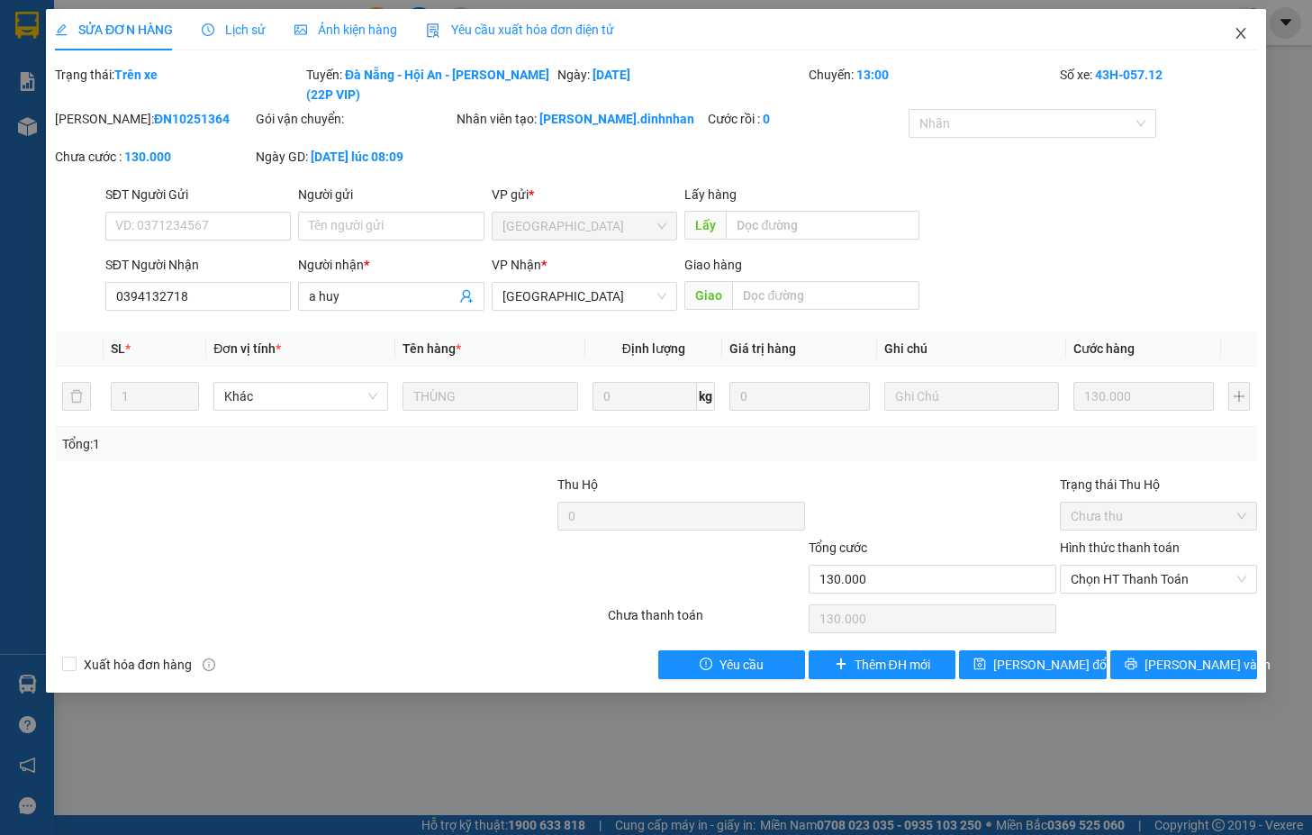
click at [1236, 36] on icon "close" at bounding box center [1241, 33] width 14 height 14
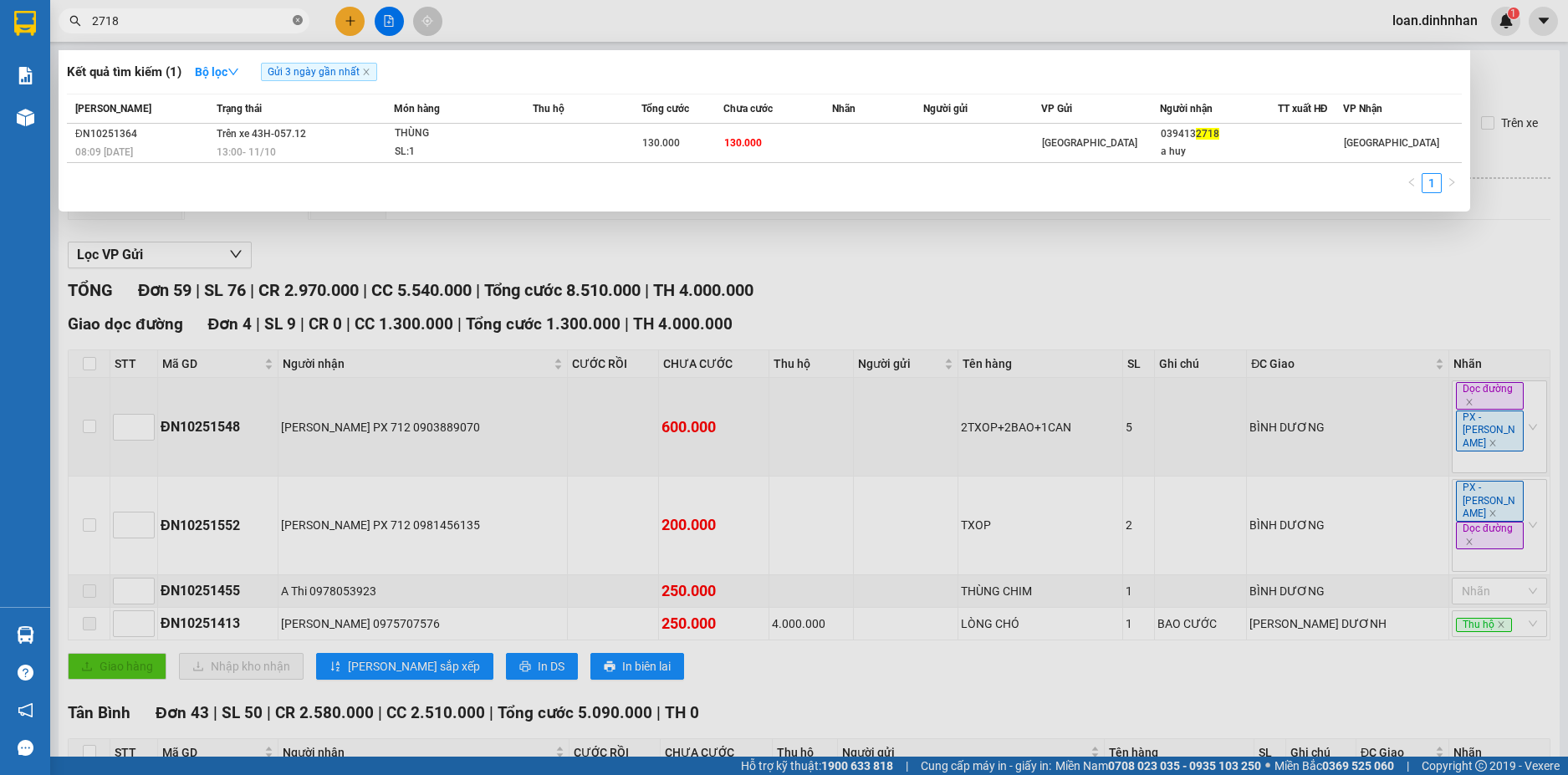
click at [299, 14] on span at bounding box center [297, 20] width 10 height 16
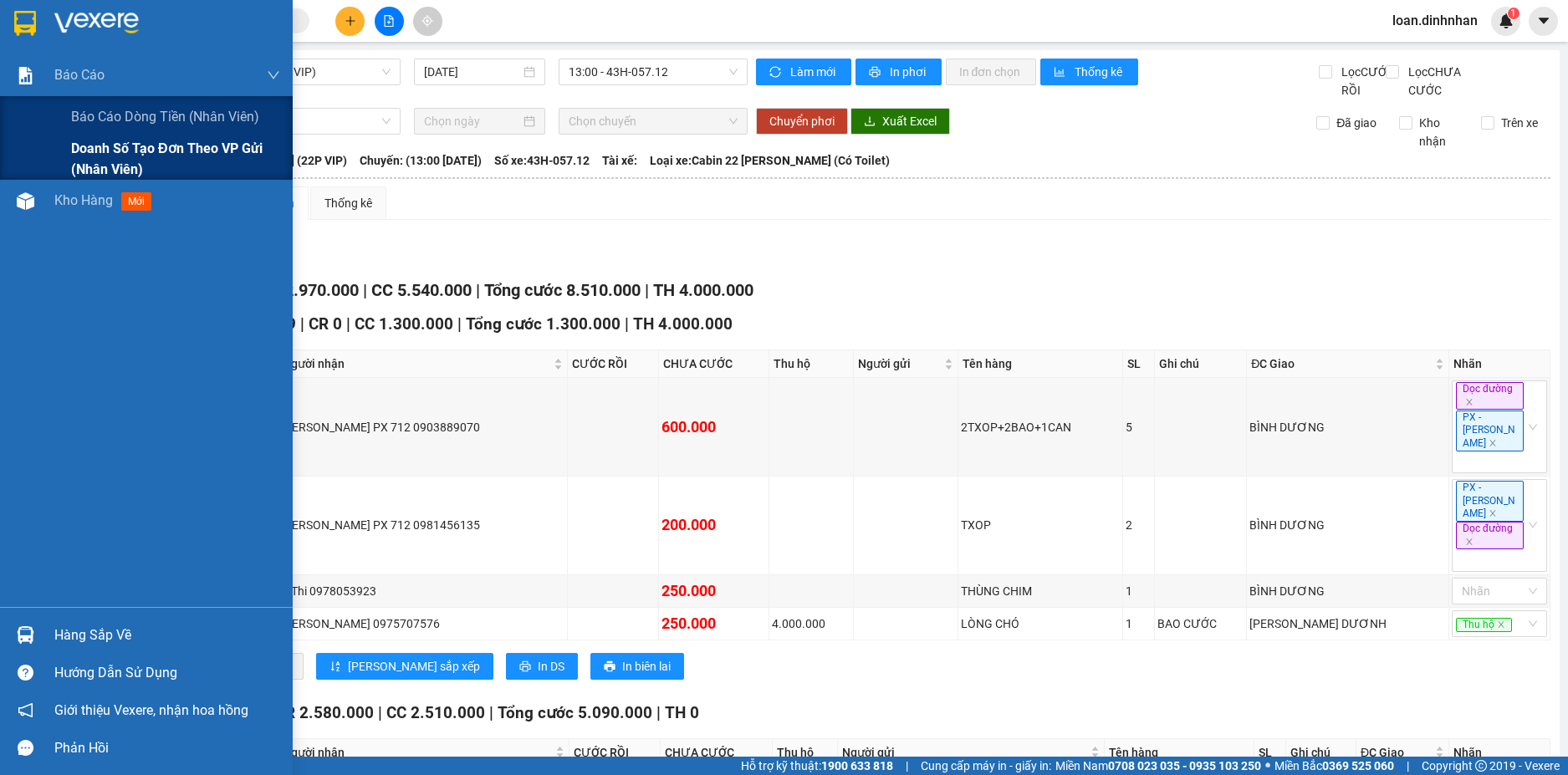
drag, startPoint x: 35, startPoint y: 79, endPoint x: 96, endPoint y: 162, distance: 103.0
click at [38, 80] on div at bounding box center [26, 76] width 30 height 30
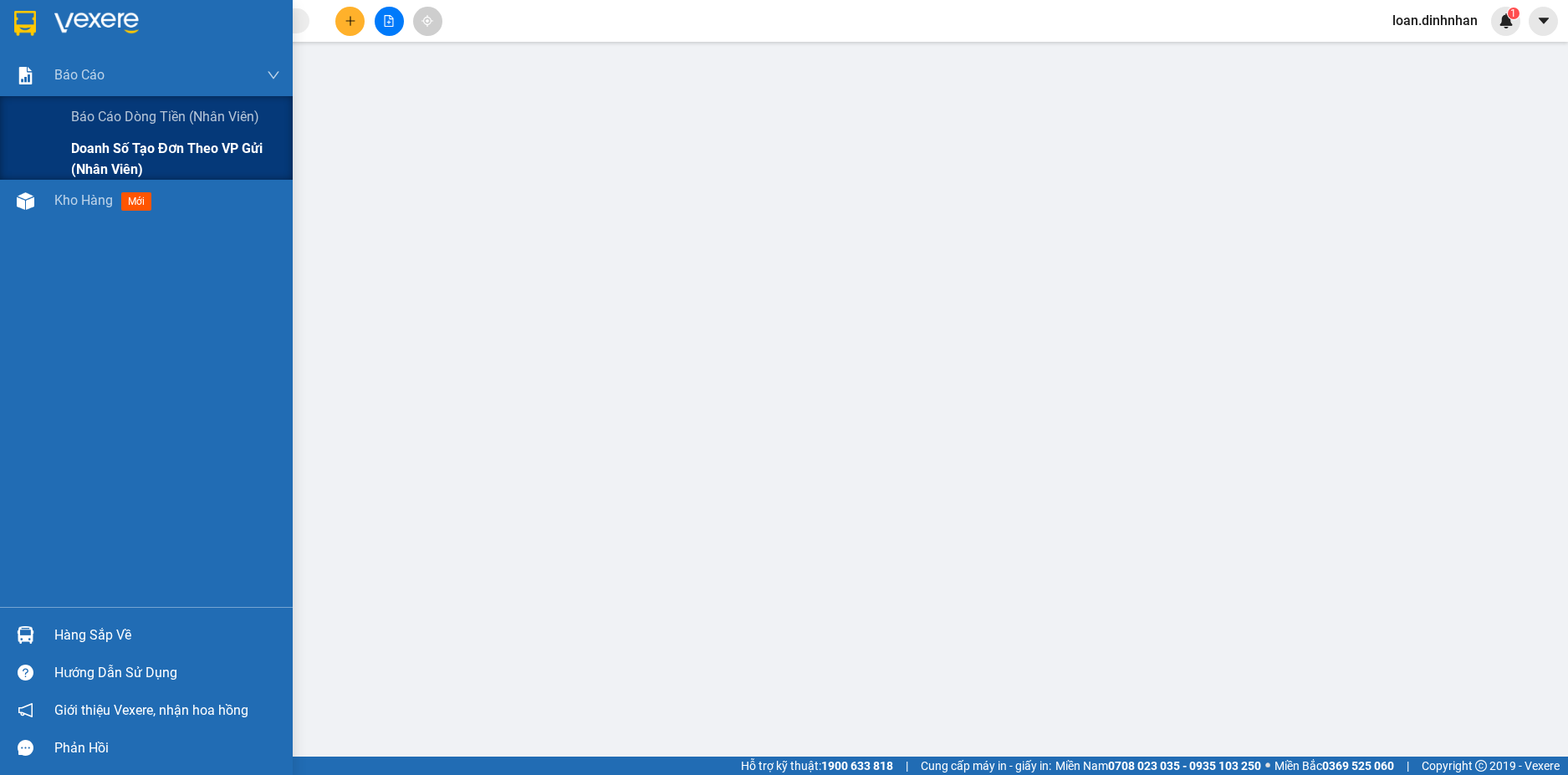
drag, startPoint x: 109, startPoint y: 125, endPoint x: 51, endPoint y: 164, distance: 69.9
click at [109, 127] on span "Báo cáo dòng tiền (nhân viên)" at bounding box center [165, 116] width 188 height 21
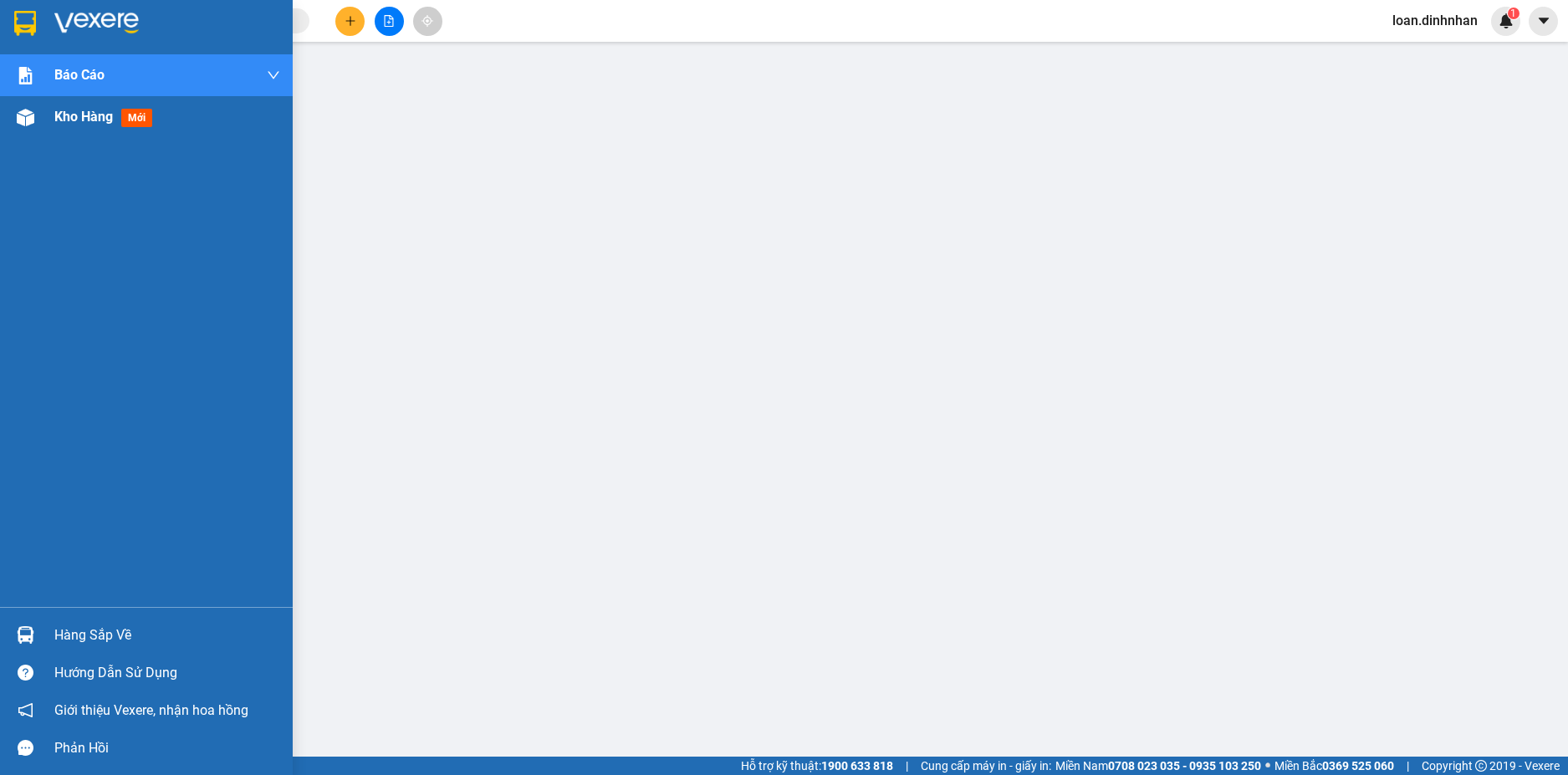
click at [45, 107] on div "Kho hàng mới" at bounding box center [146, 117] width 292 height 42
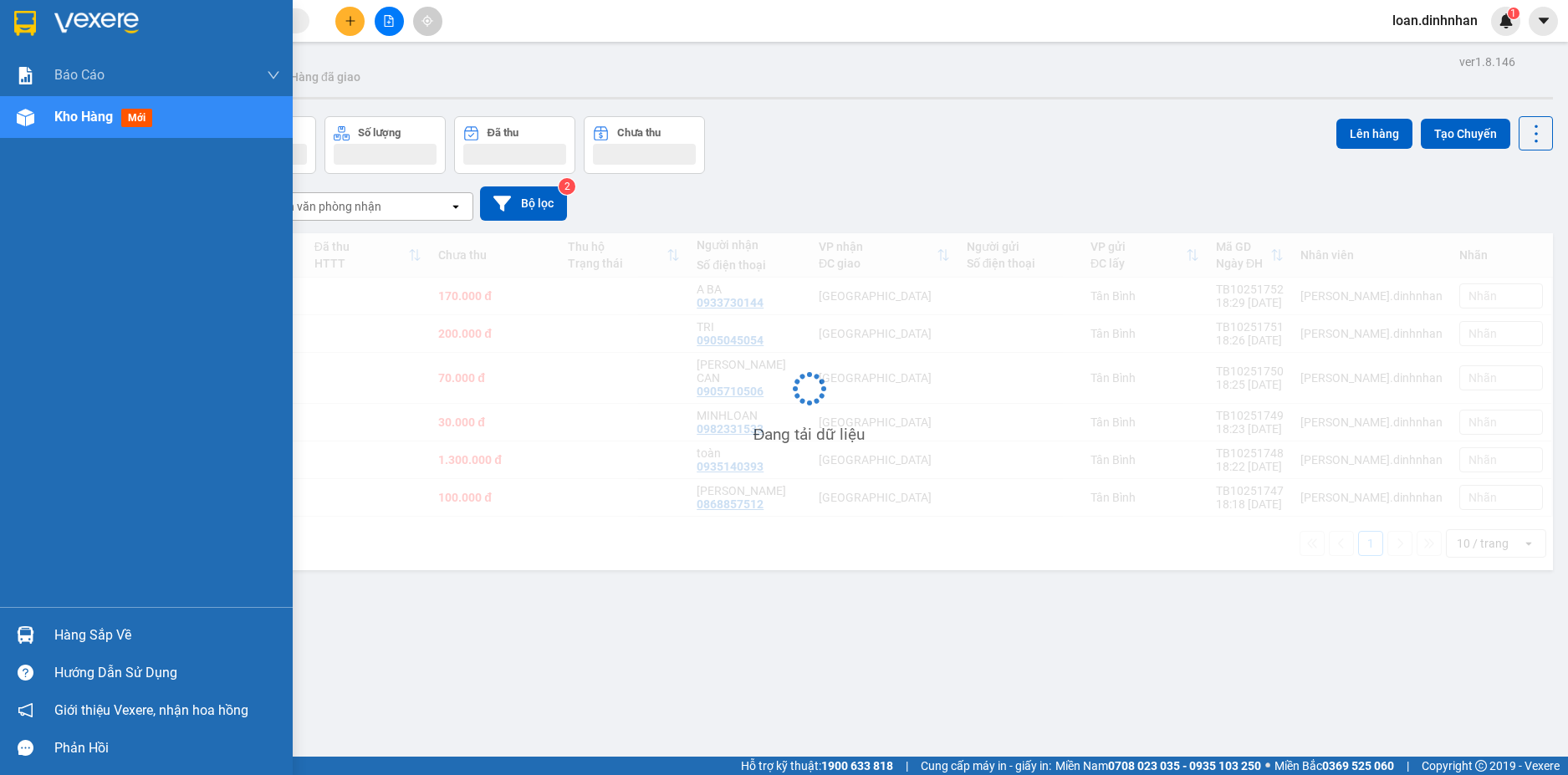
click at [37, 110] on div at bounding box center [26, 118] width 30 height 30
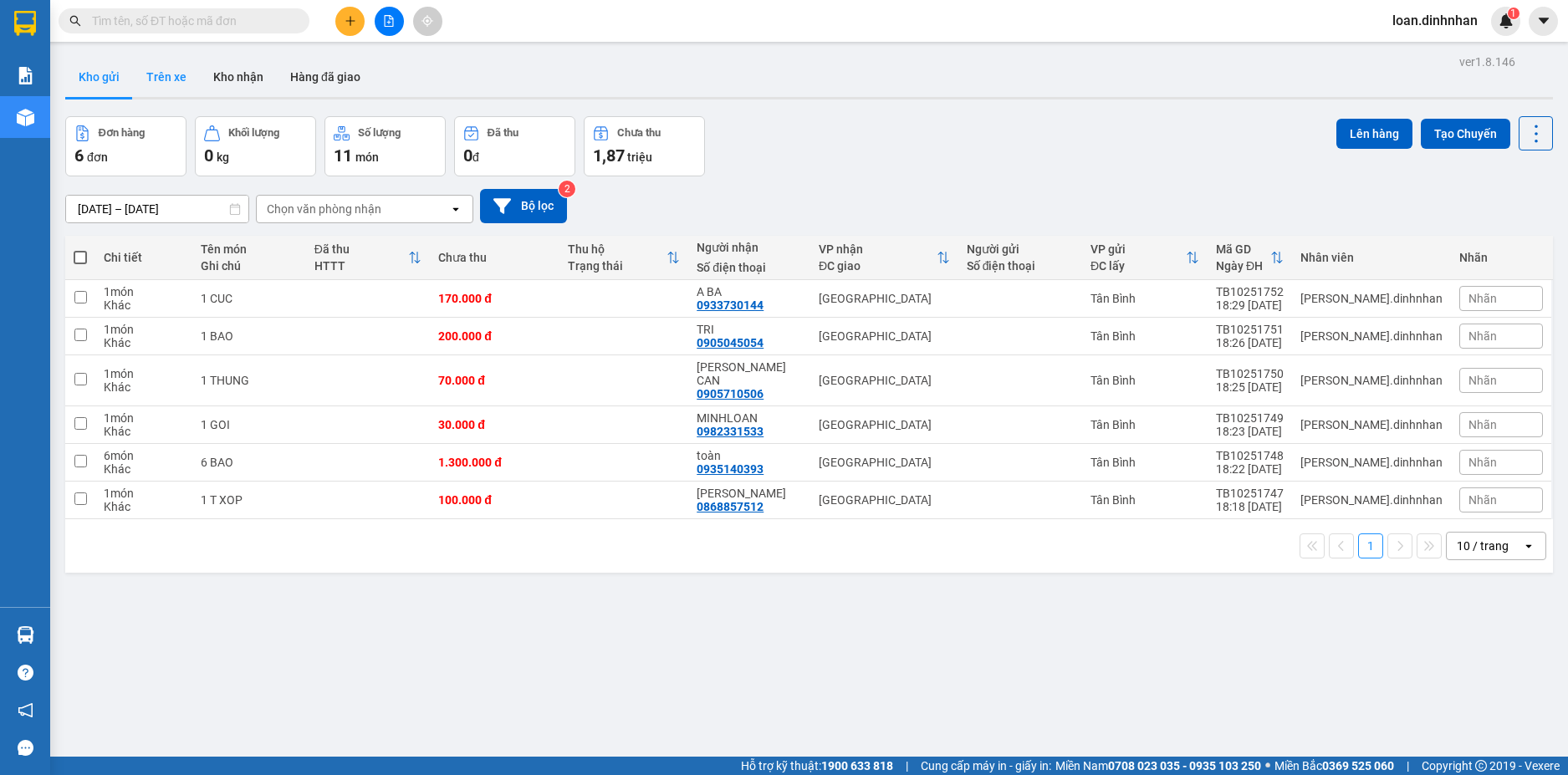
click at [179, 71] on button "Trên xe" at bounding box center [166, 76] width 67 height 40
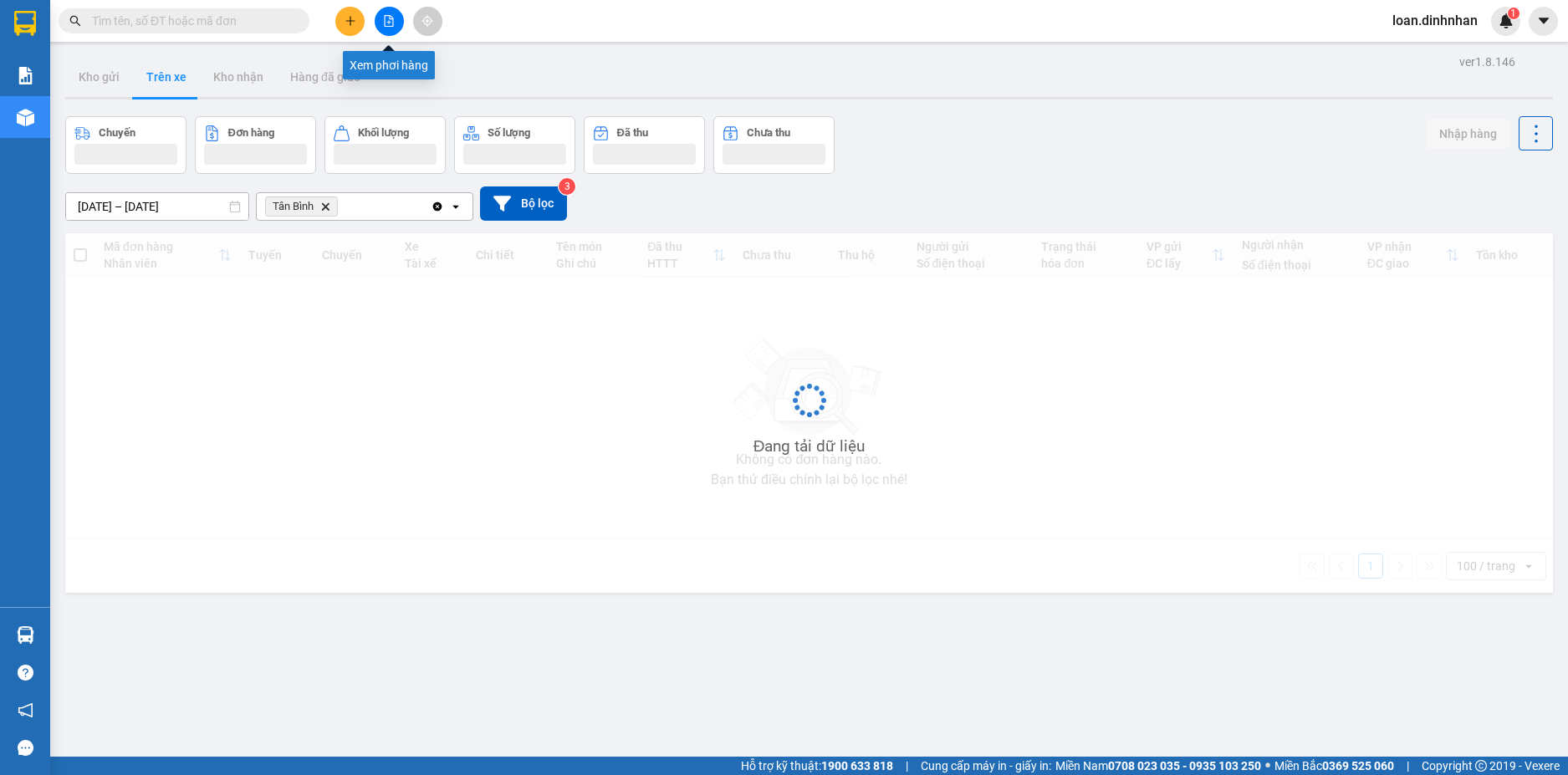
click at [382, 30] on button at bounding box center [389, 21] width 30 height 30
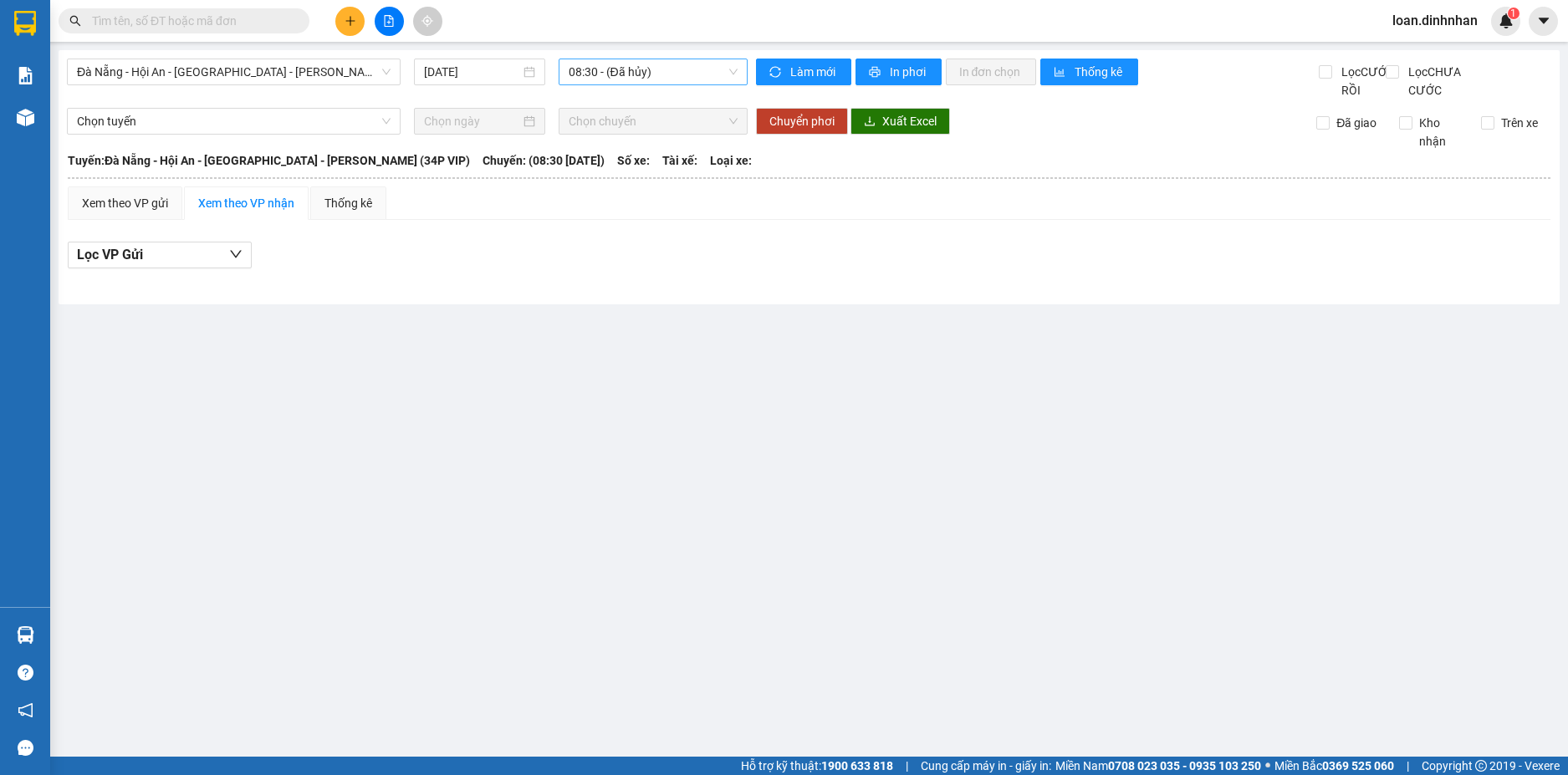
click at [577, 68] on span "08:30 - (Đã [PERSON_NAME])" at bounding box center [653, 71] width 169 height 25
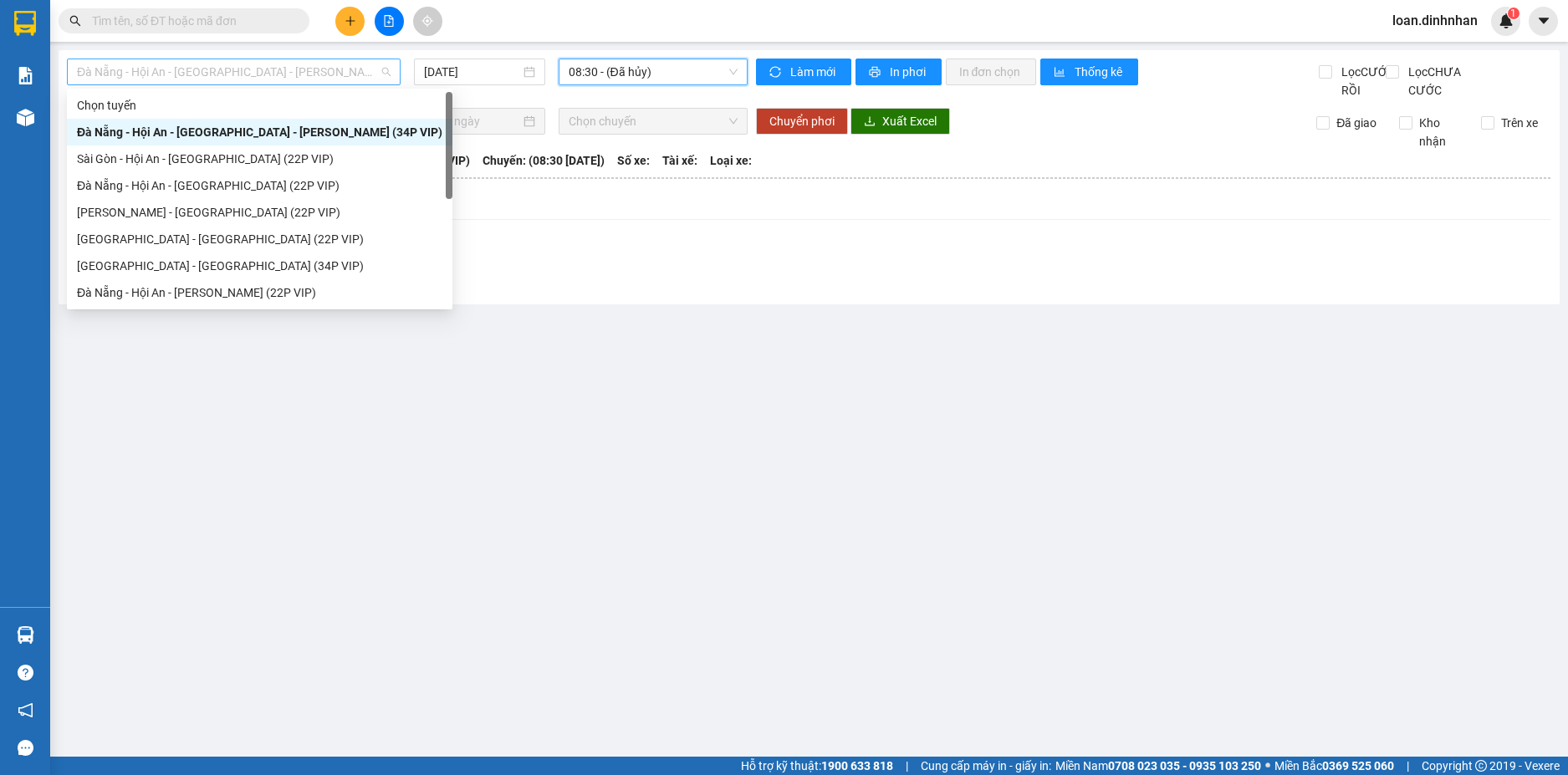
click at [212, 63] on span "Đà Nẵng - Hội An - [GEOGRAPHIC_DATA] - [PERSON_NAME] (34P VIP)" at bounding box center [234, 71] width 314 height 25
click at [179, 281] on div "Đà Nẵng - Hội An - [PERSON_NAME] (22P VIP)" at bounding box center [259, 292] width 385 height 27
type input "[DATE]"
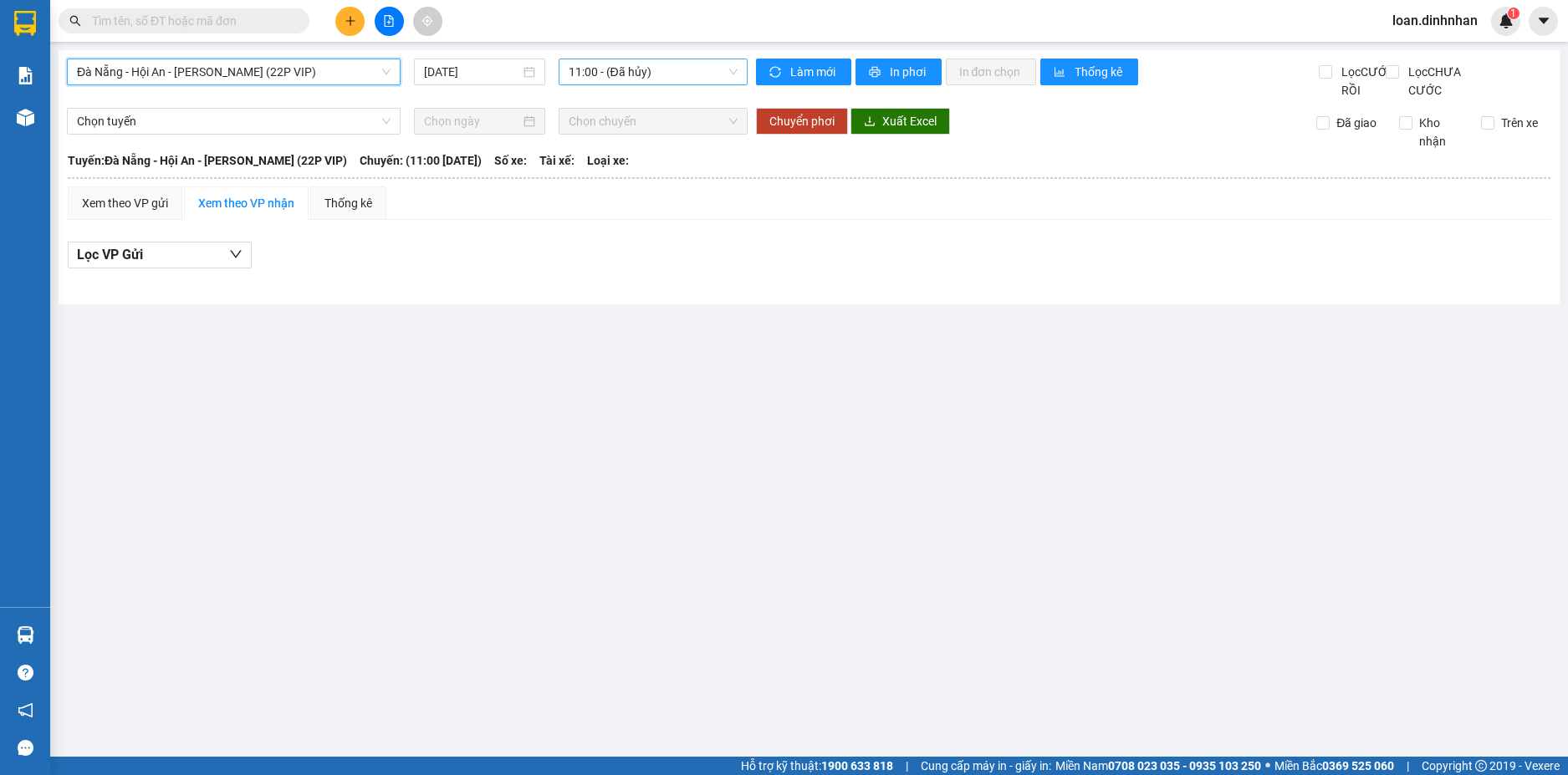
drag, startPoint x: 687, startPoint y: 78, endPoint x: 684, endPoint y: 86, distance: 8.5
click at [686, 79] on span "11:00 - (Đã hủy)" at bounding box center [653, 71] width 169 height 25
click at [298, 71] on span "Đà Nẵng - Hội An - [PERSON_NAME] (22P VIP)" at bounding box center [234, 71] width 314 height 25
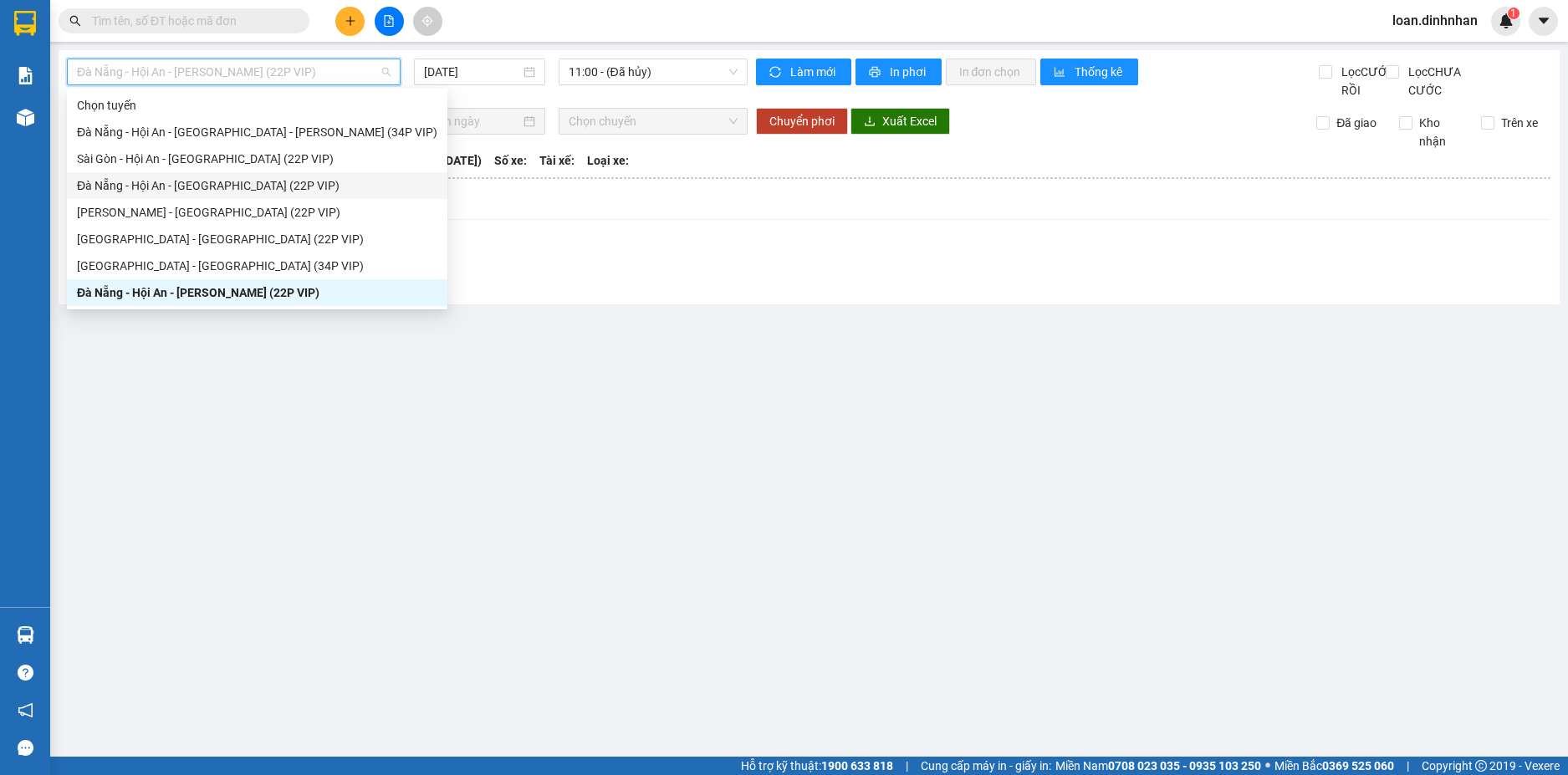
click at [209, 181] on div "Đà Nẵng - Hội An - [GEOGRAPHIC_DATA] (22P VIP)" at bounding box center [257, 186] width 360 height 19
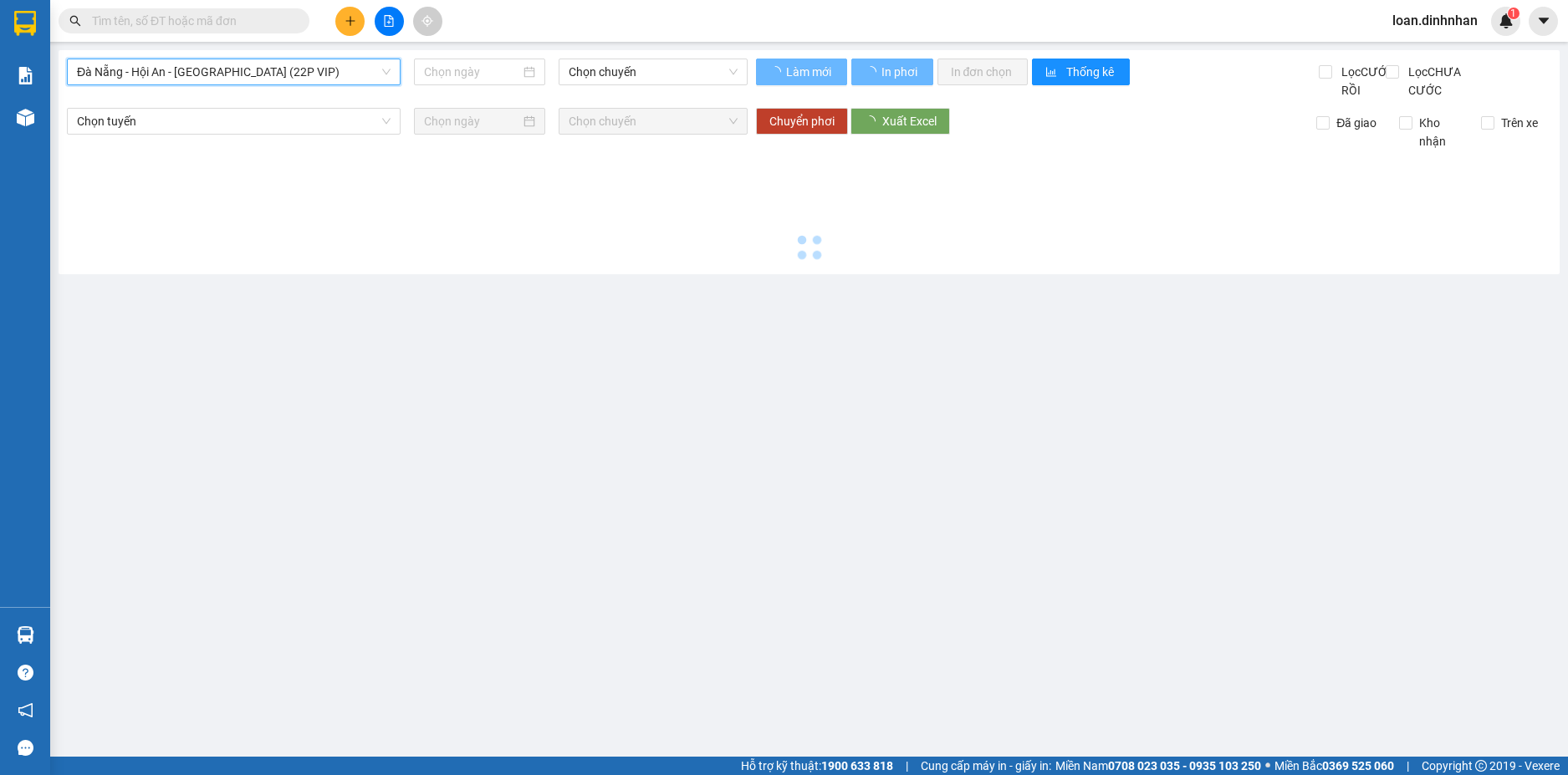
type input "[DATE]"
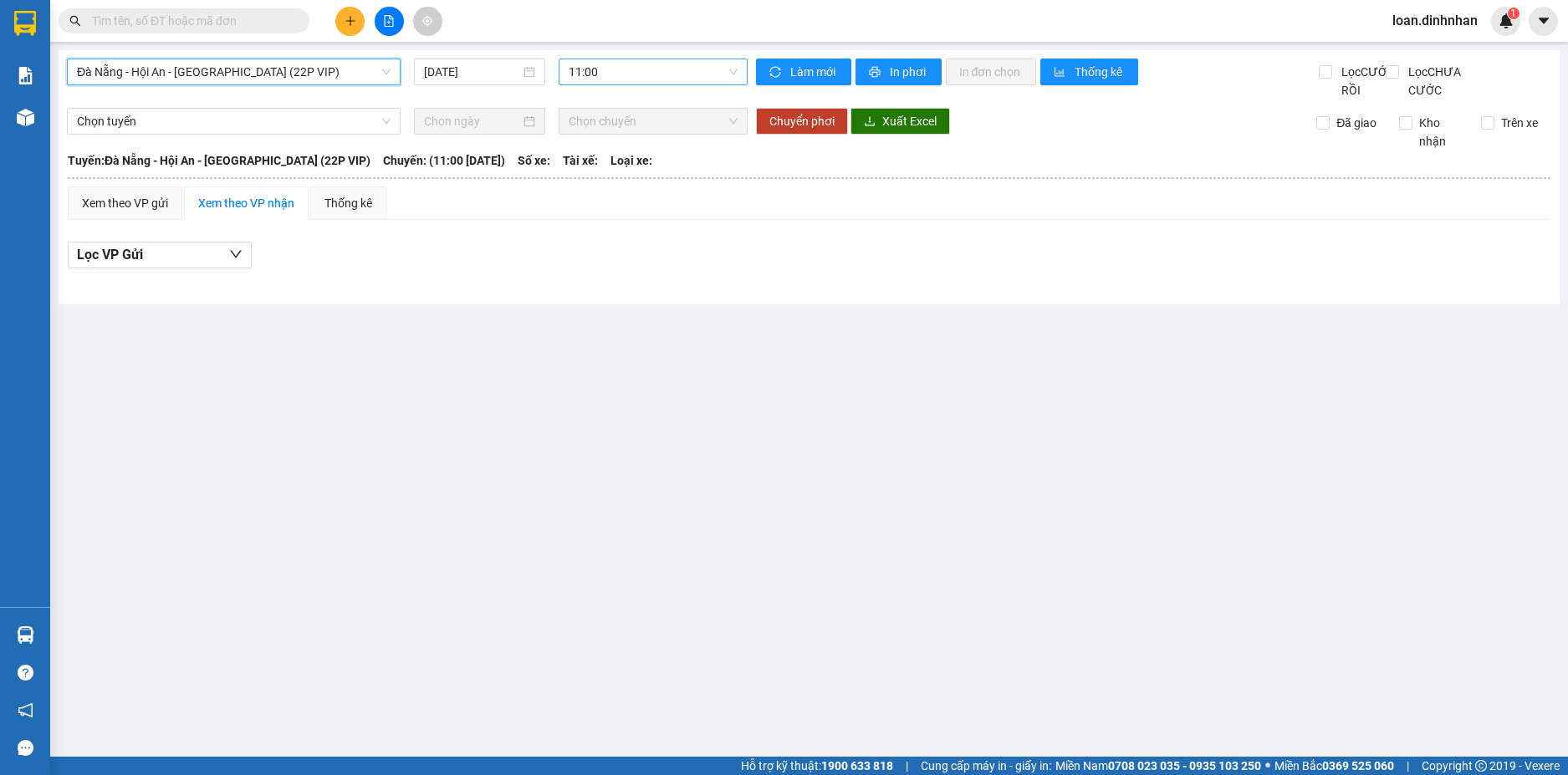
click at [638, 76] on span "11:00" at bounding box center [653, 71] width 169 height 25
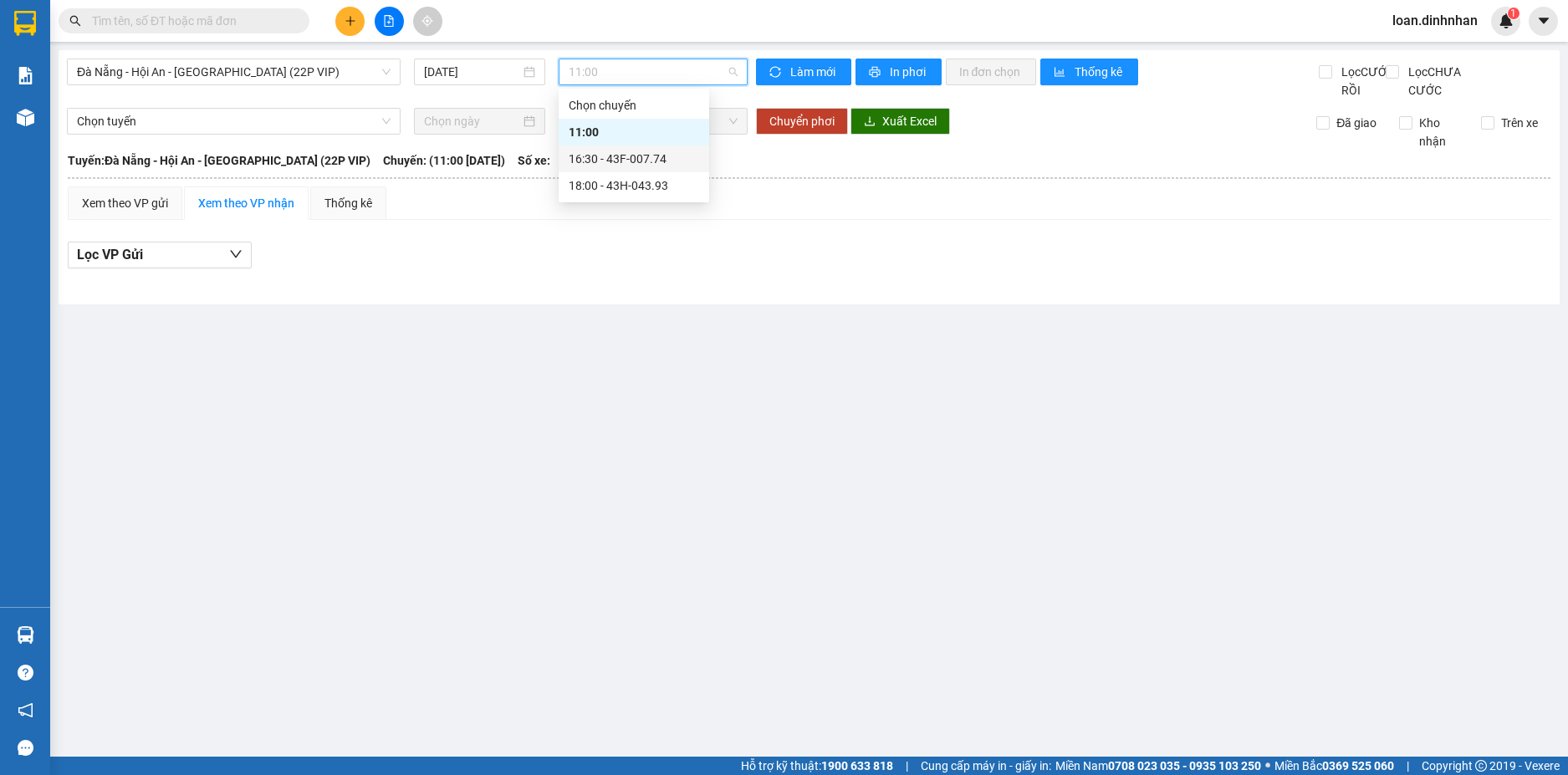
click at [614, 154] on div "16:30 - 43F-007.74" at bounding box center [633, 159] width 130 height 19
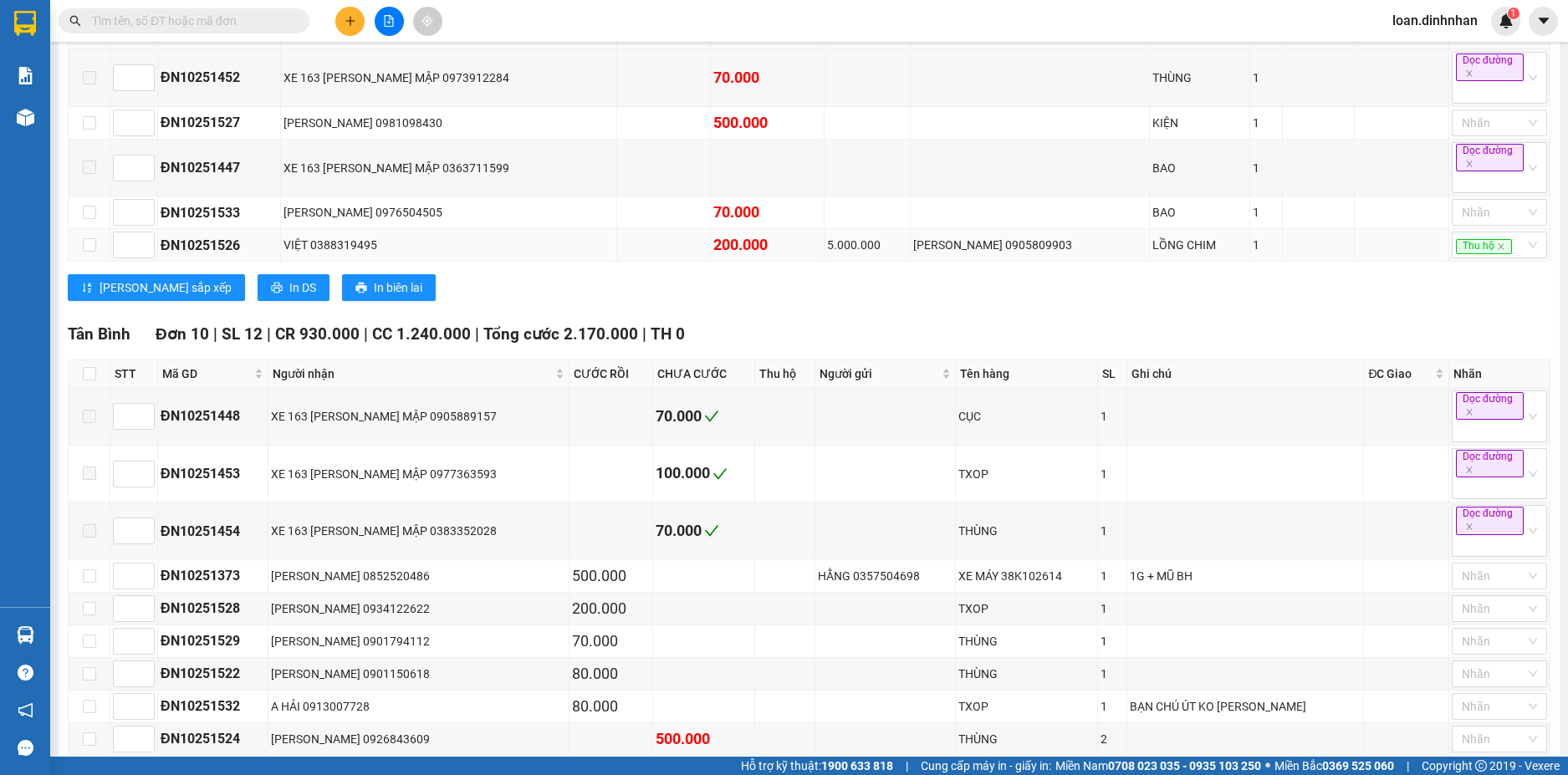
scroll to position [726, 0]
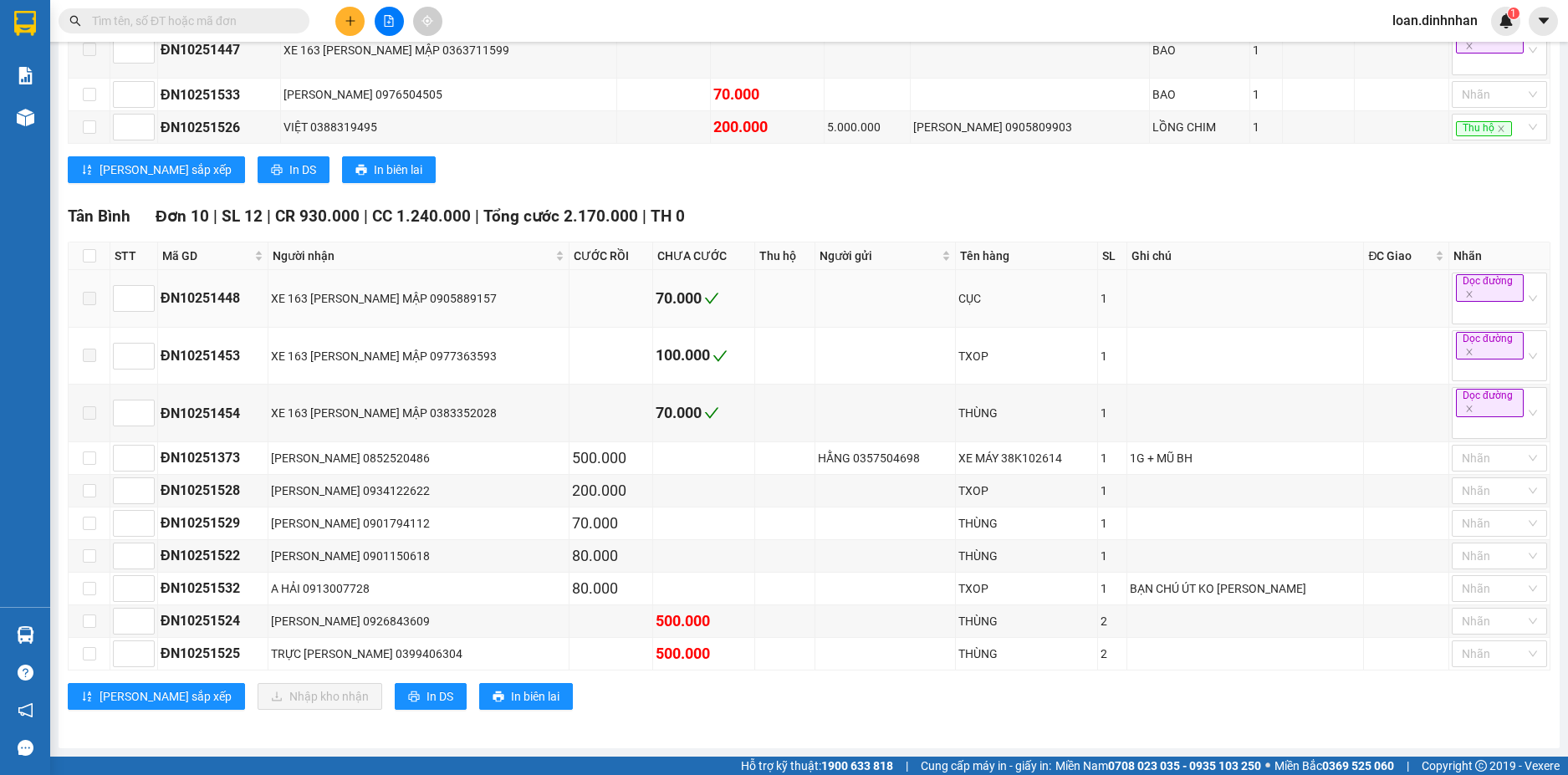
drag, startPoint x: 511, startPoint y: 279, endPoint x: 497, endPoint y: 347, distance: 69.4
click at [511, 281] on td "XE 163 [PERSON_NAME] MẬP 0905889157" at bounding box center [419, 299] width 301 height 58
drag, startPoint x: 89, startPoint y: 287, endPoint x: 89, endPoint y: 317, distance: 30.0
click at [89, 290] on label at bounding box center [89, 299] width 13 height 19
drag, startPoint x: 87, startPoint y: 355, endPoint x: 94, endPoint y: 362, distance: 9.9
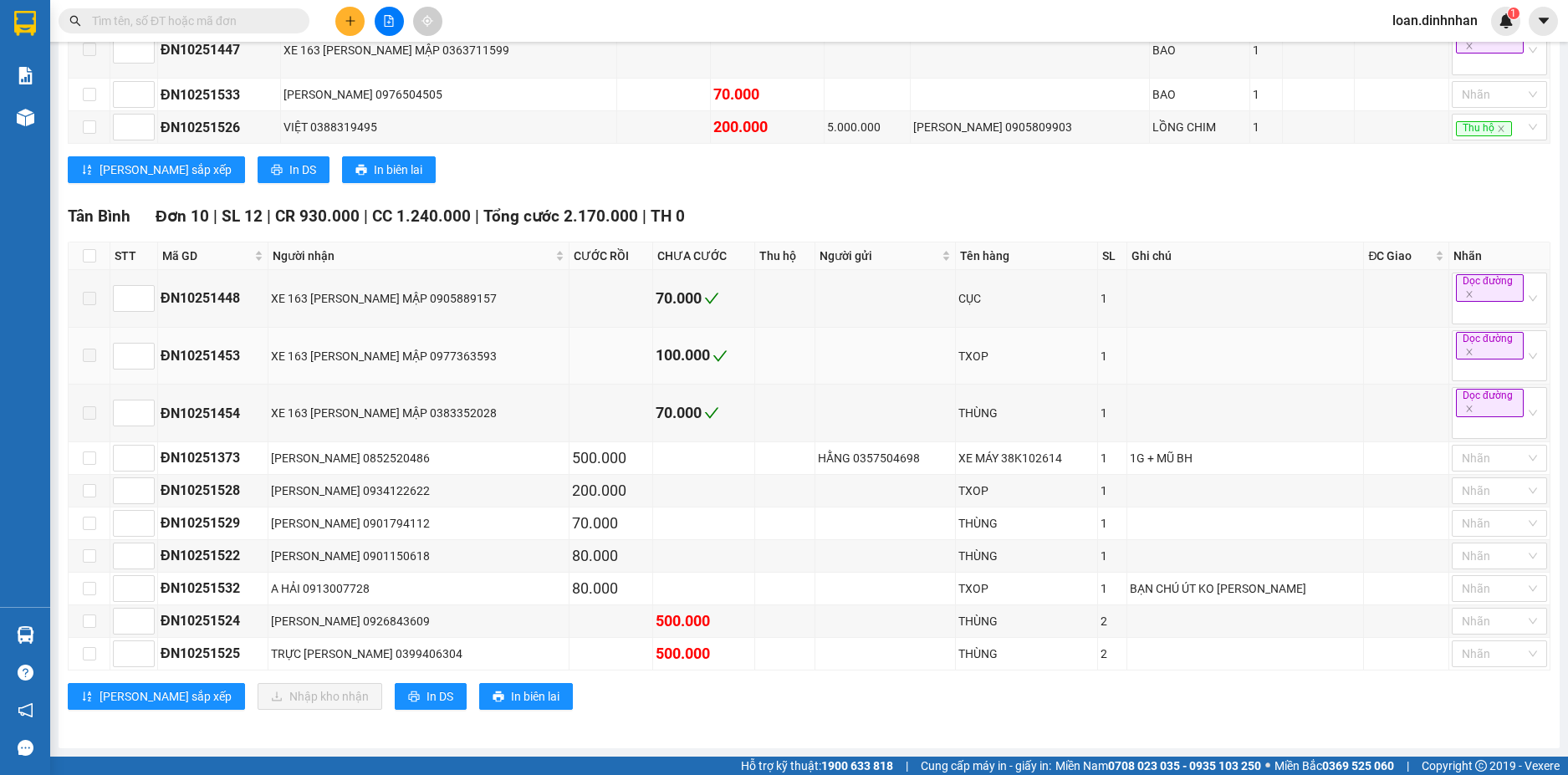
click at [88, 359] on span at bounding box center [89, 355] width 13 height 13
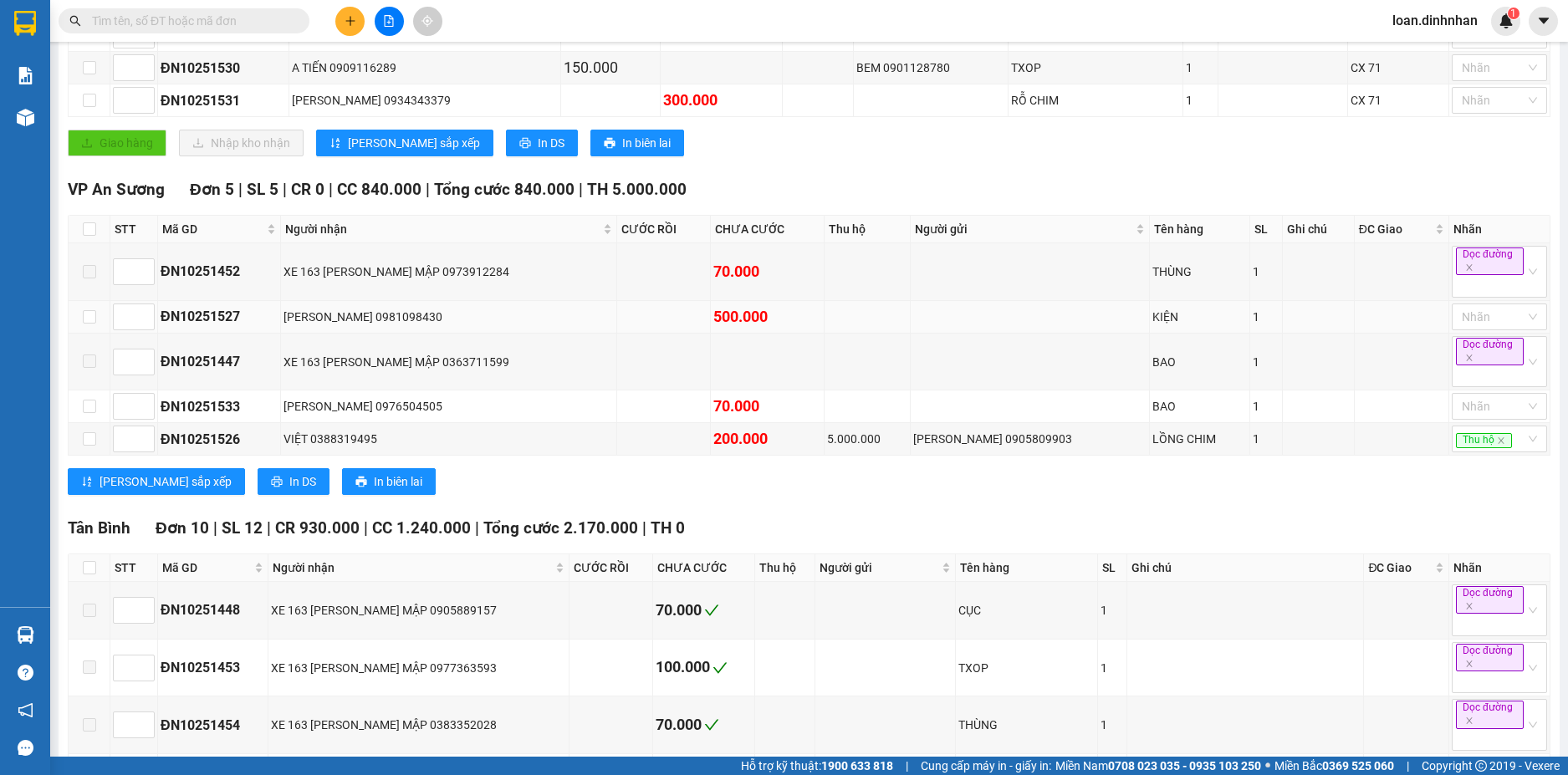
scroll to position [0, 0]
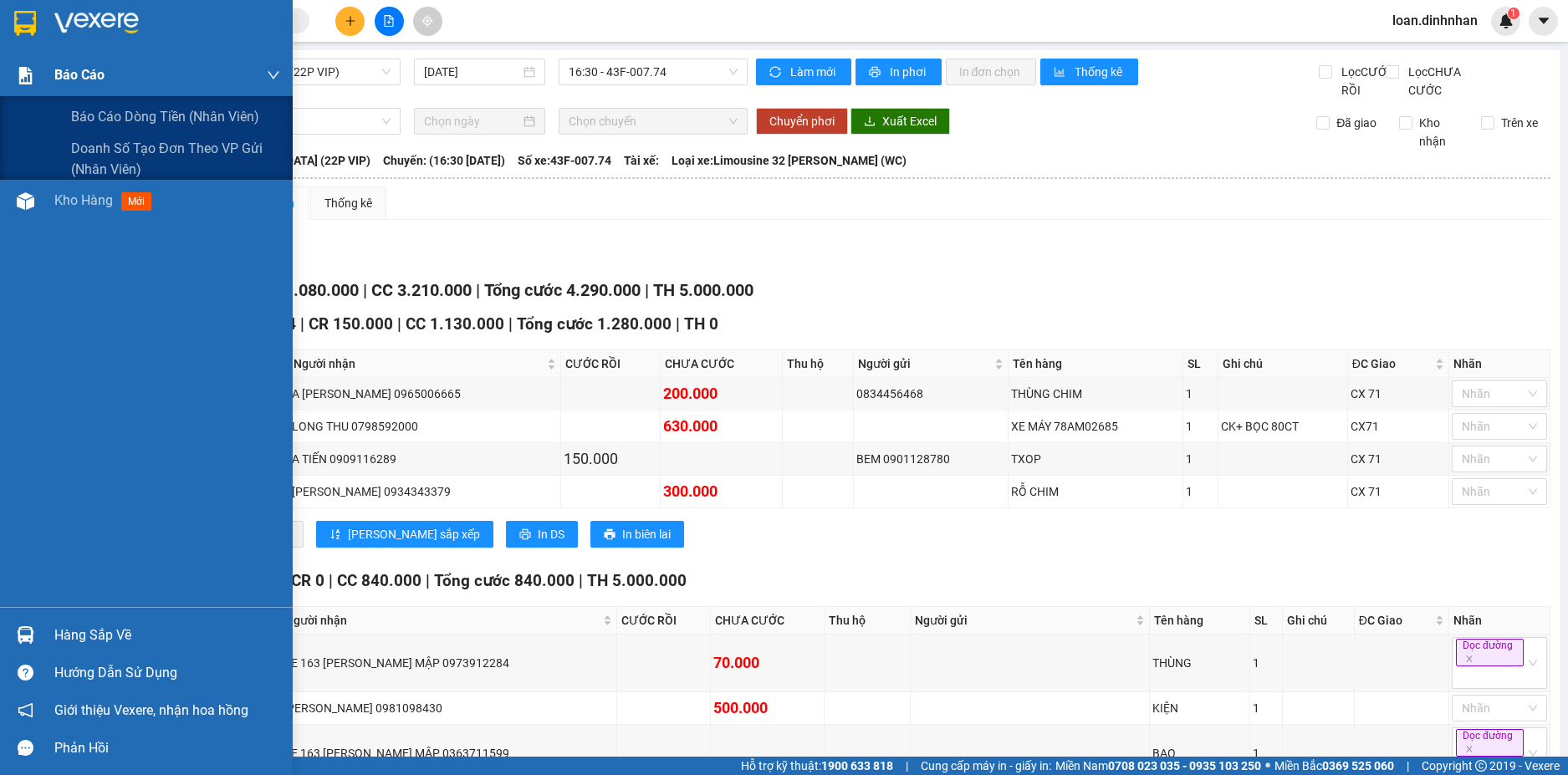
click at [37, 80] on div at bounding box center [26, 76] width 30 height 30
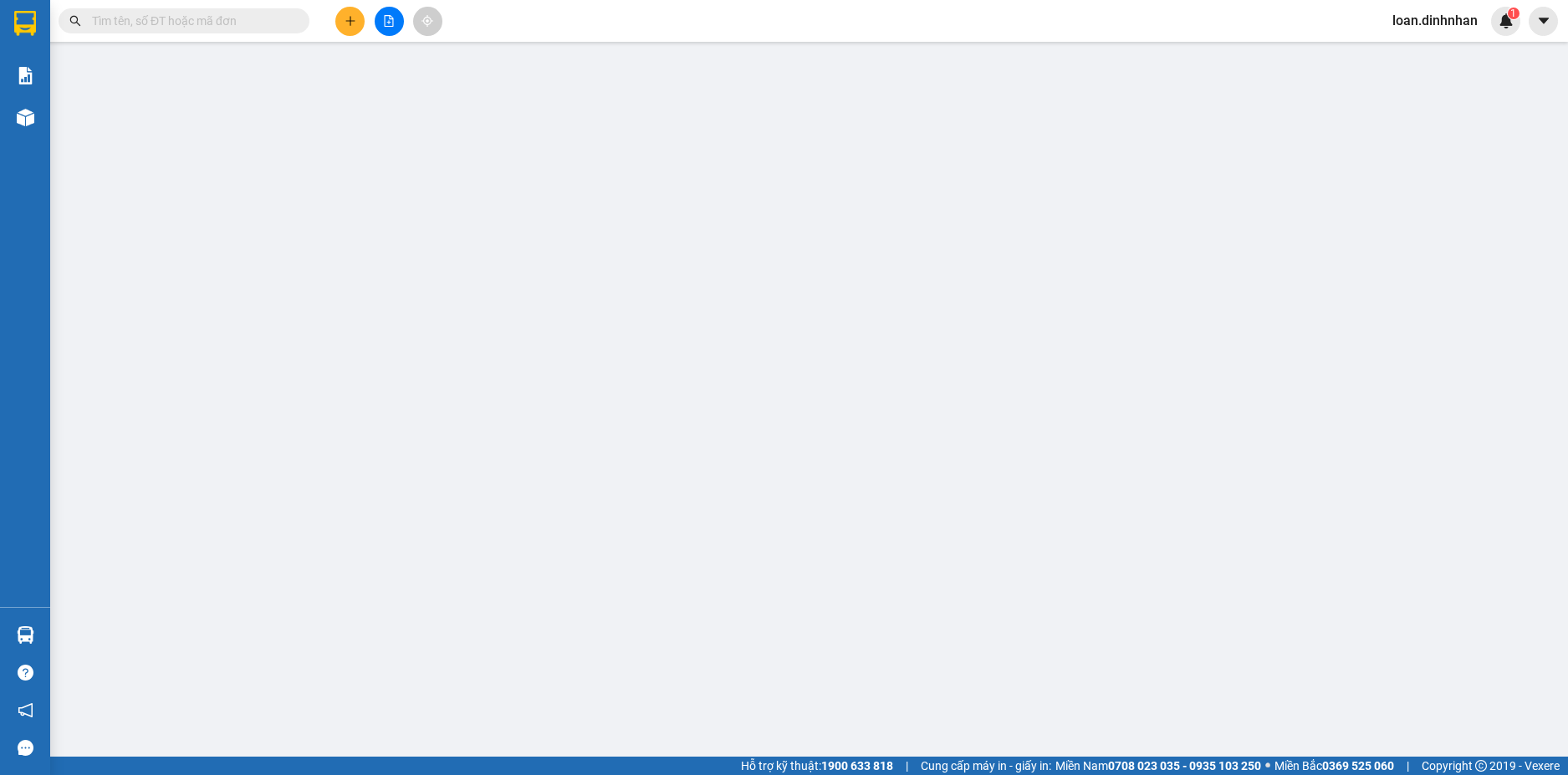
scroll to position [55, 0]
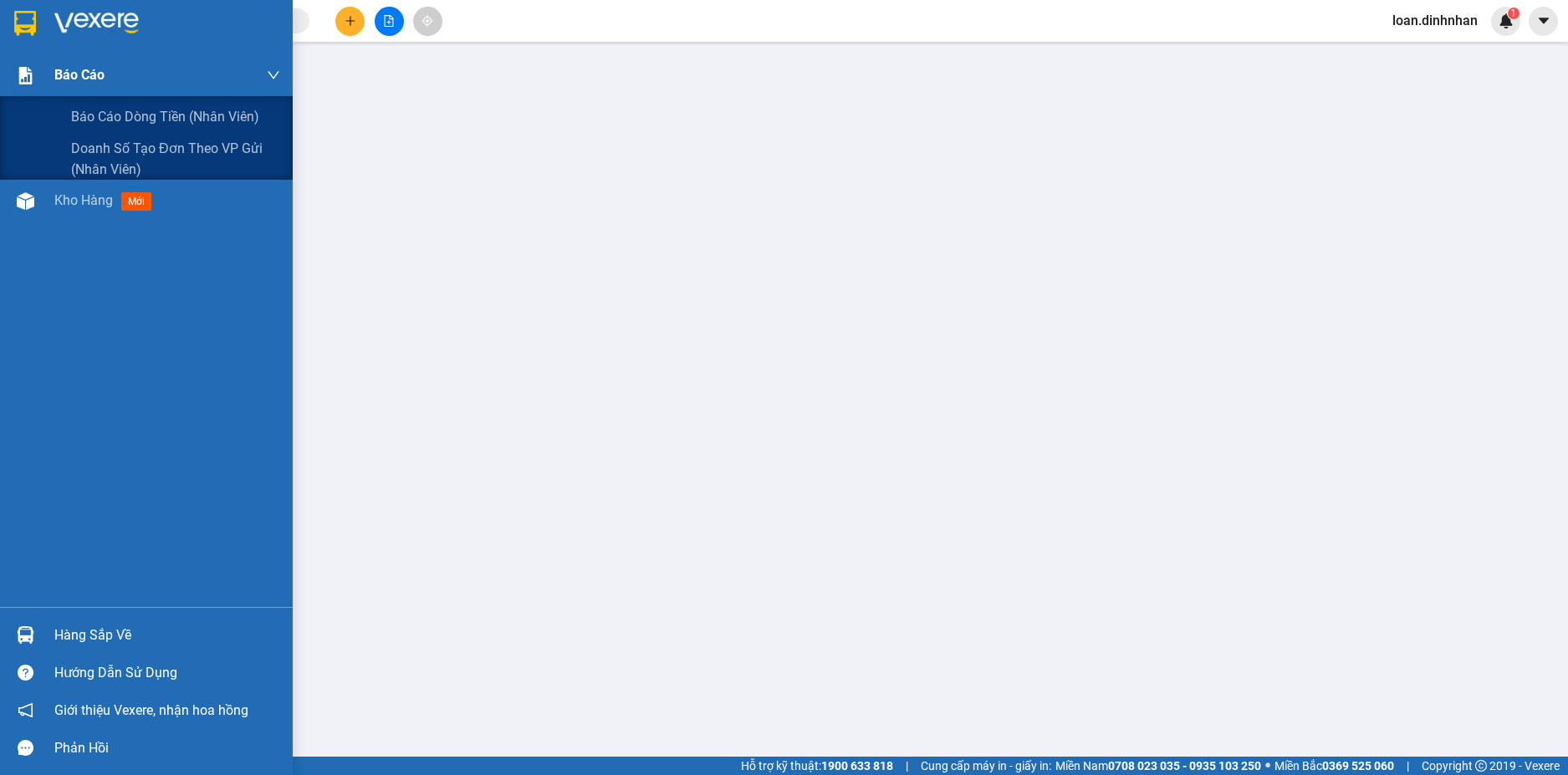
click at [120, 78] on div "Báo cáo" at bounding box center [167, 75] width 226 height 42
click at [127, 104] on div "Báo cáo dòng tiền (nhân viên)" at bounding box center [175, 117] width 209 height 42
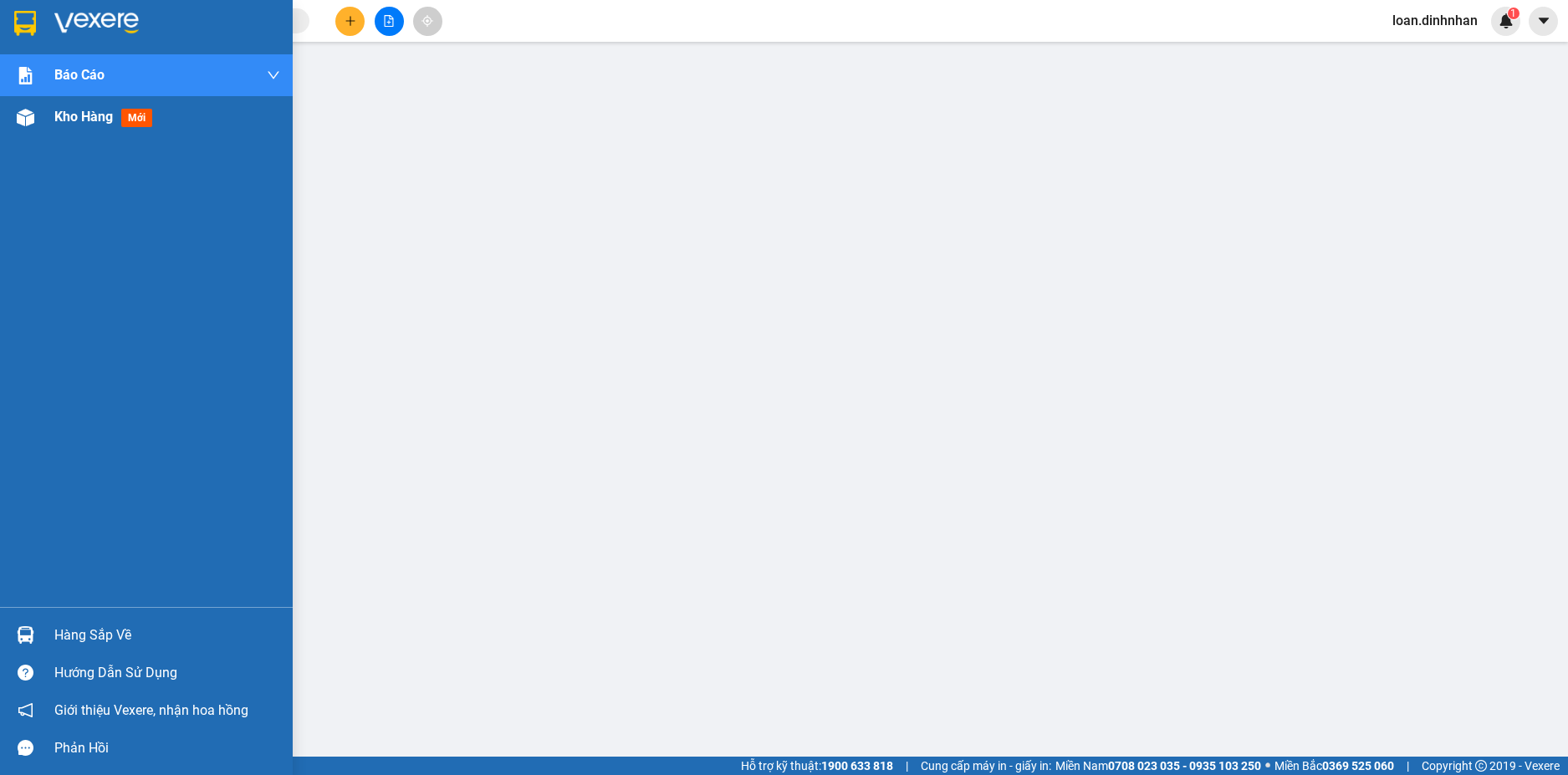
click at [38, 136] on div "Kho hàng mới" at bounding box center [146, 117] width 292 height 42
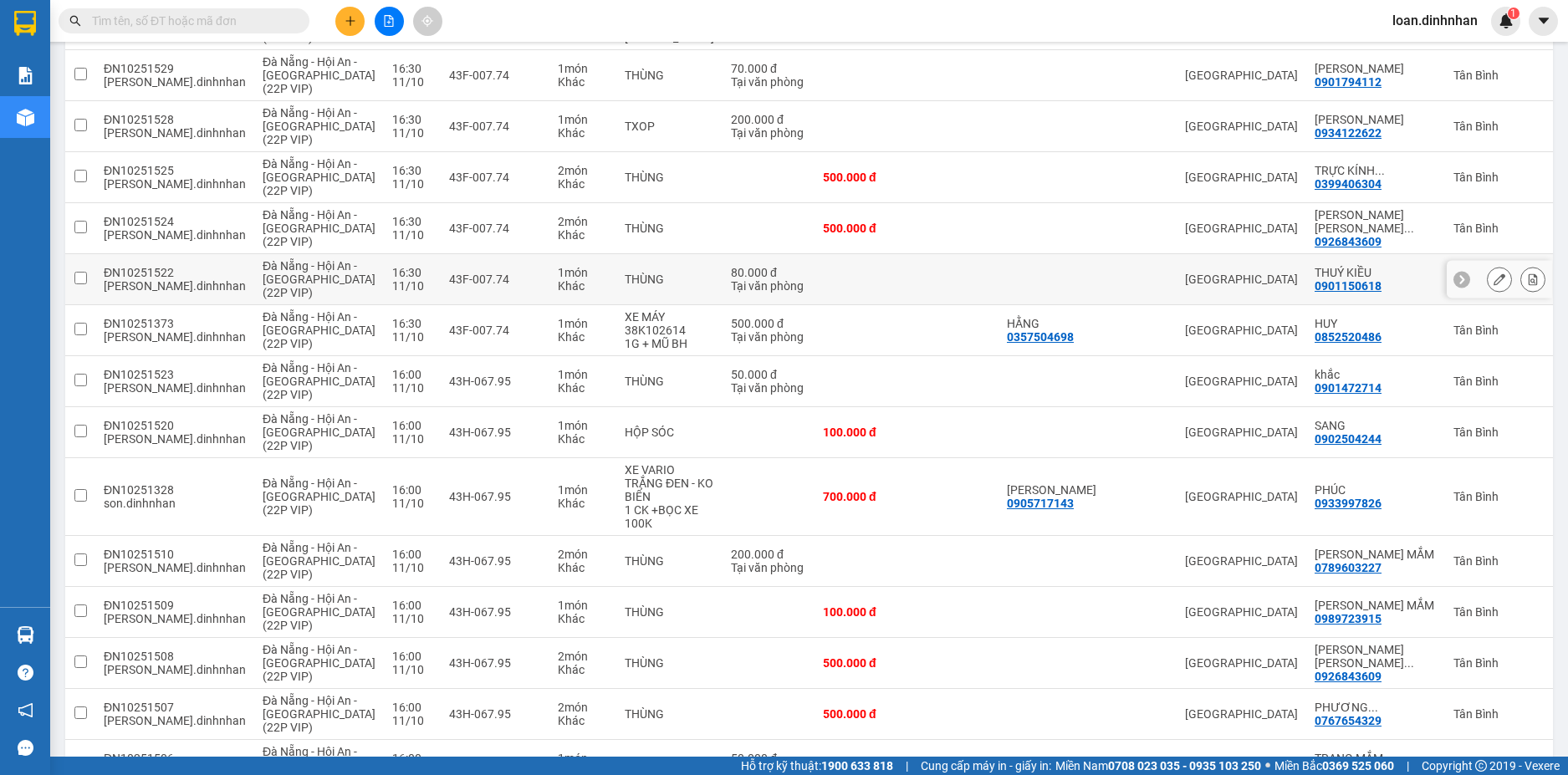
scroll to position [1839, 0]
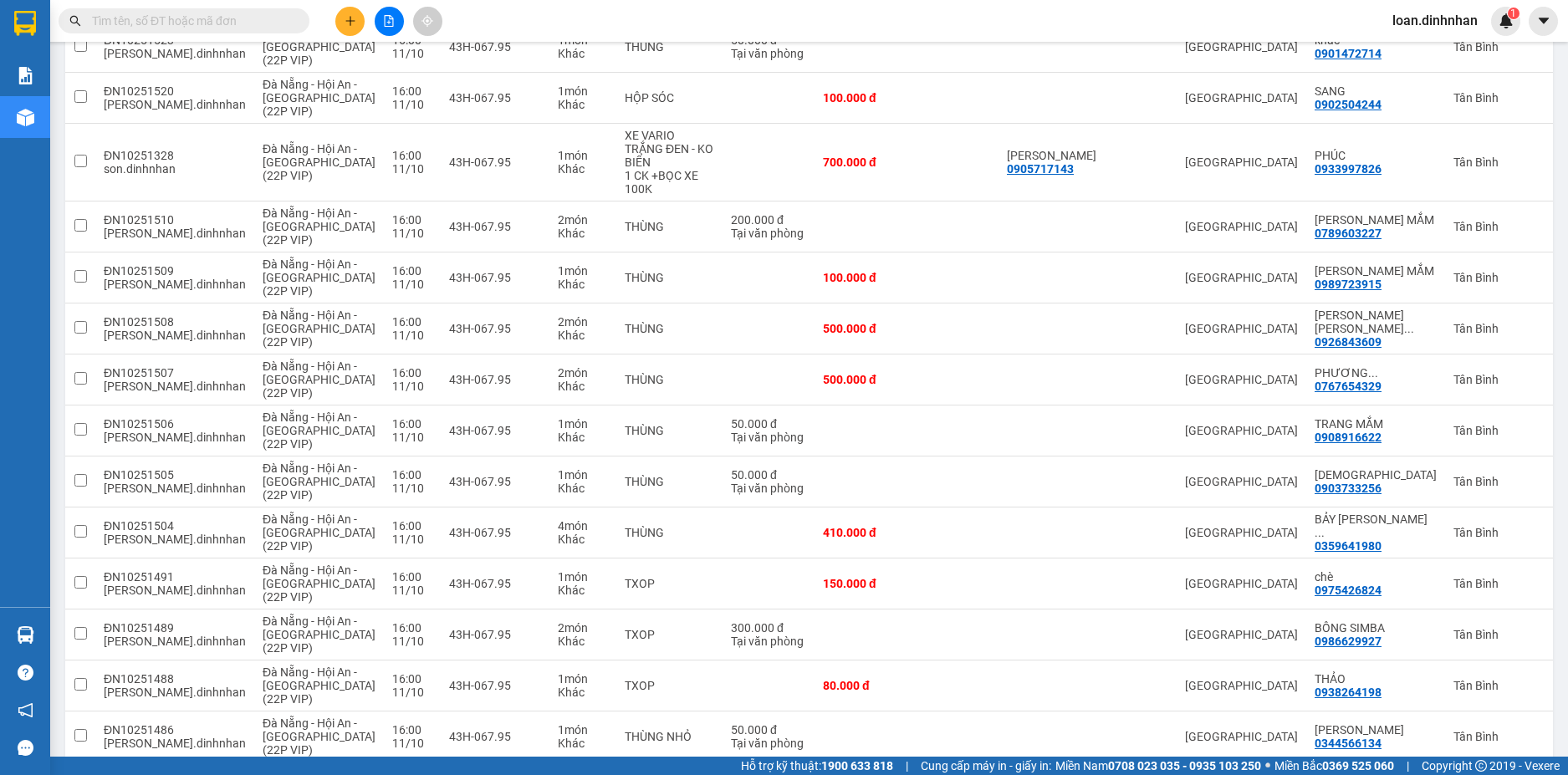
click at [220, 19] on input "text" at bounding box center [190, 21] width 198 height 19
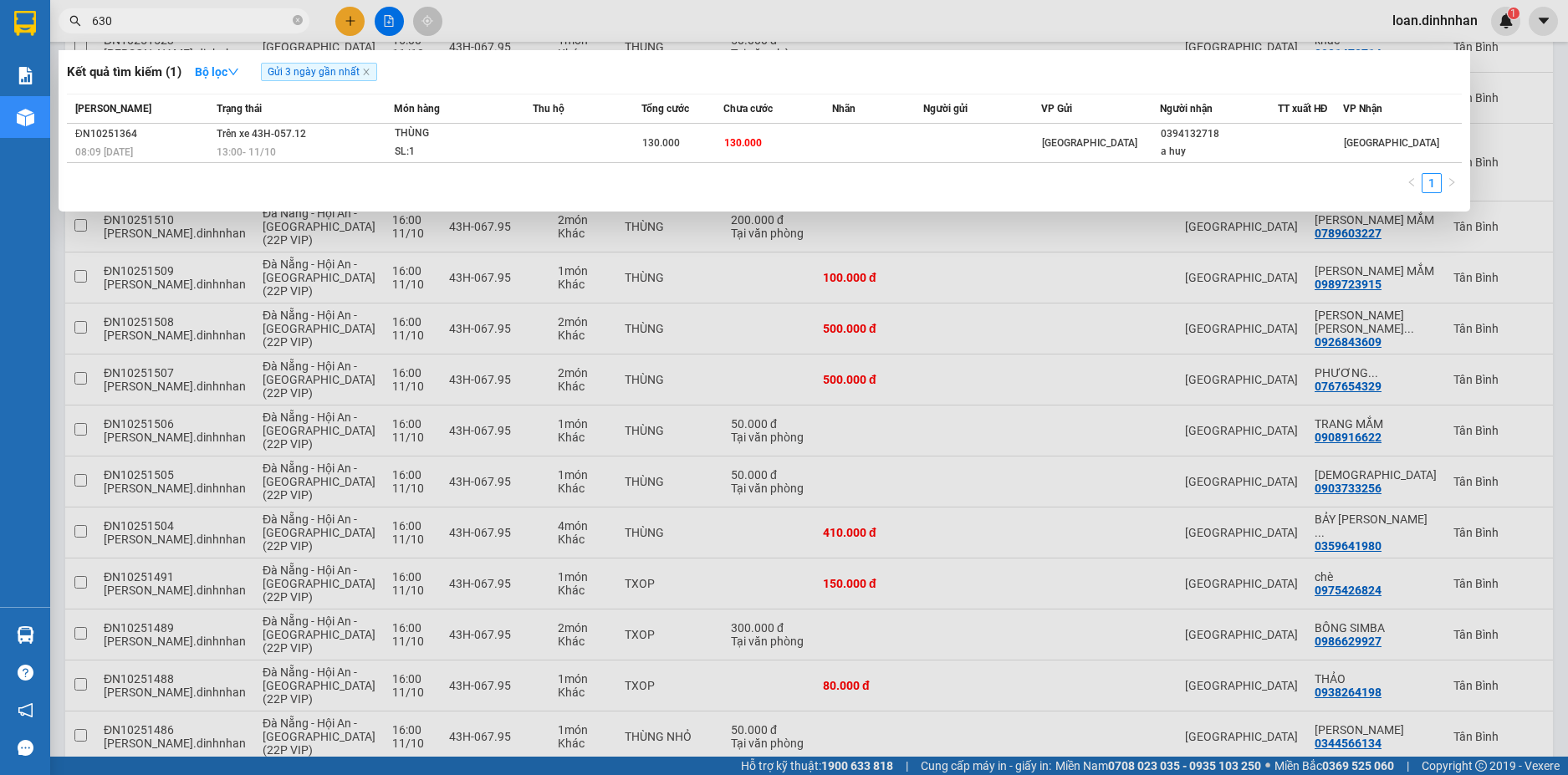
type input "6304"
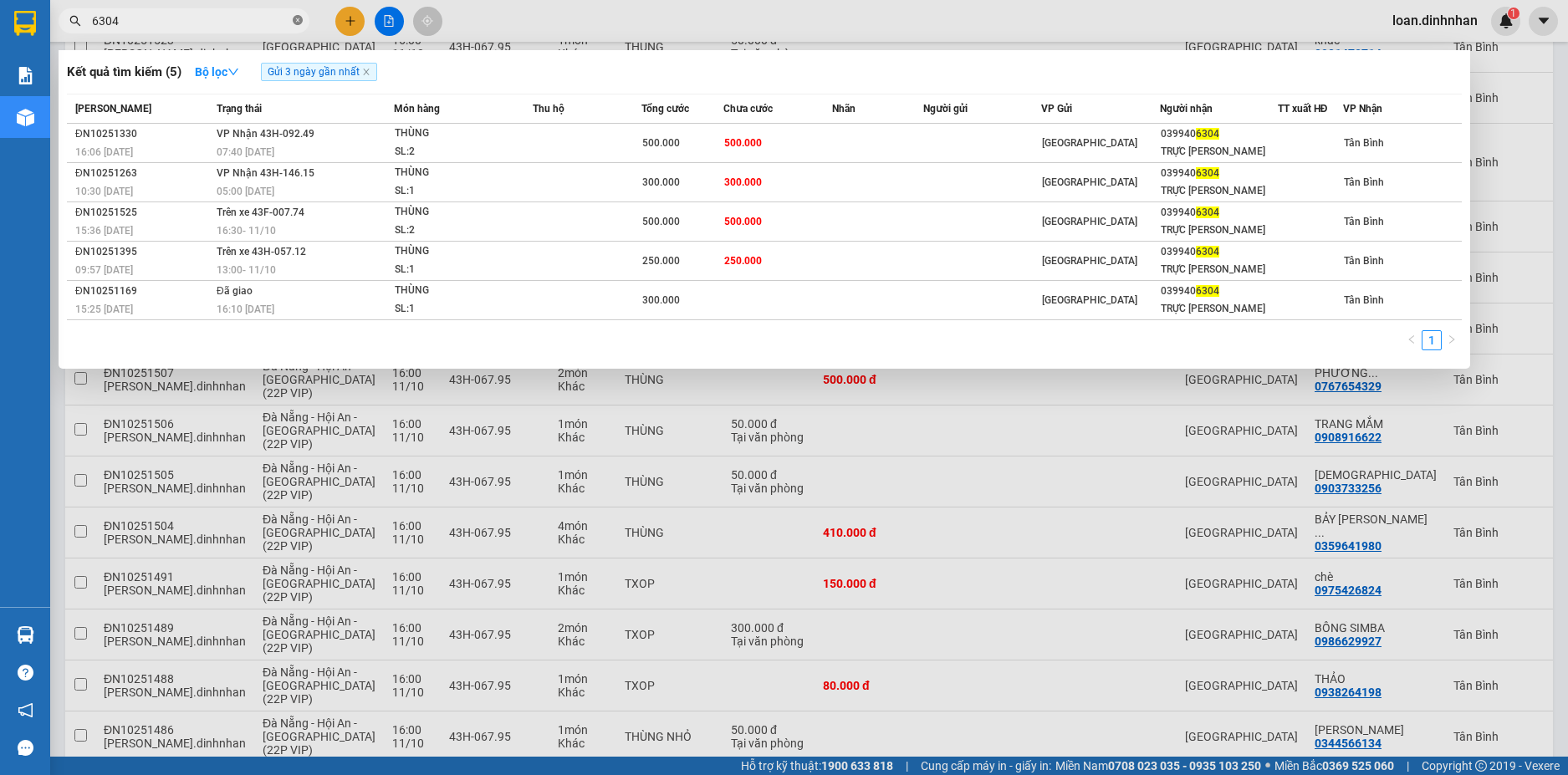
click at [296, 24] on icon "close-circle" at bounding box center [297, 19] width 10 height 10
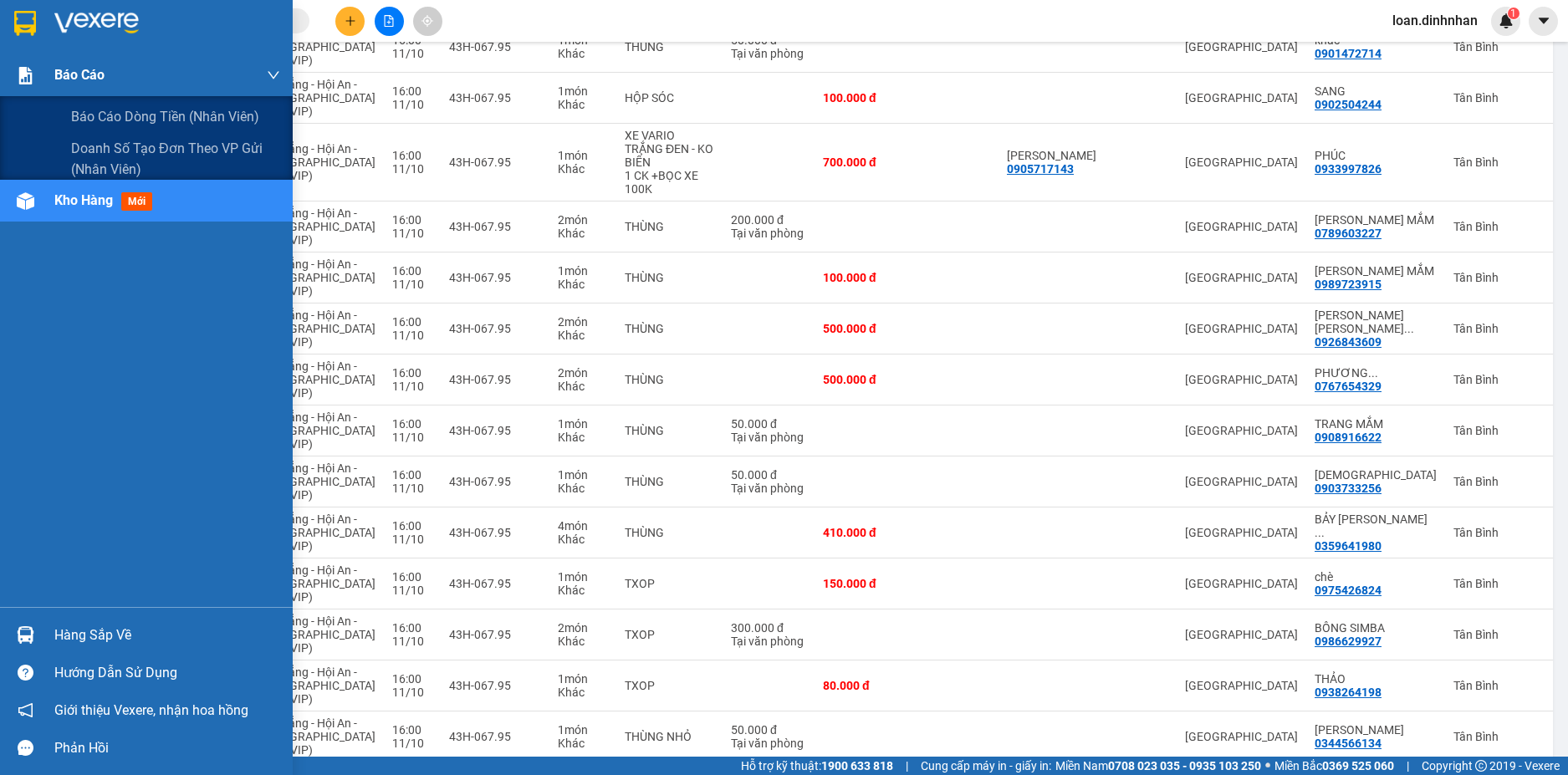
click at [13, 83] on div at bounding box center [26, 76] width 30 height 30
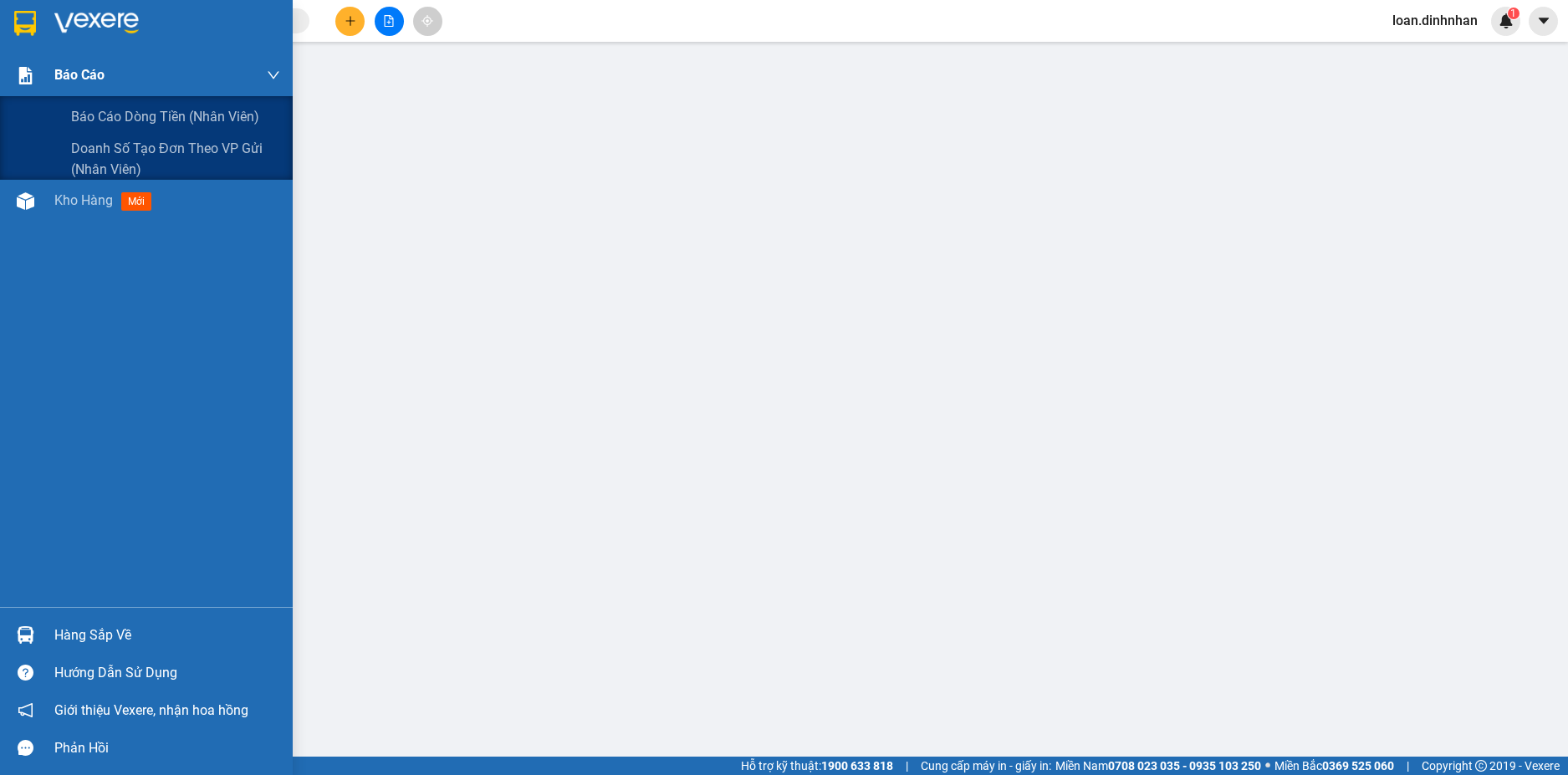
scroll to position [166, 0]
click at [76, 106] on span "Báo cáo dòng tiền (nhân viên)" at bounding box center [166, 116] width 189 height 21
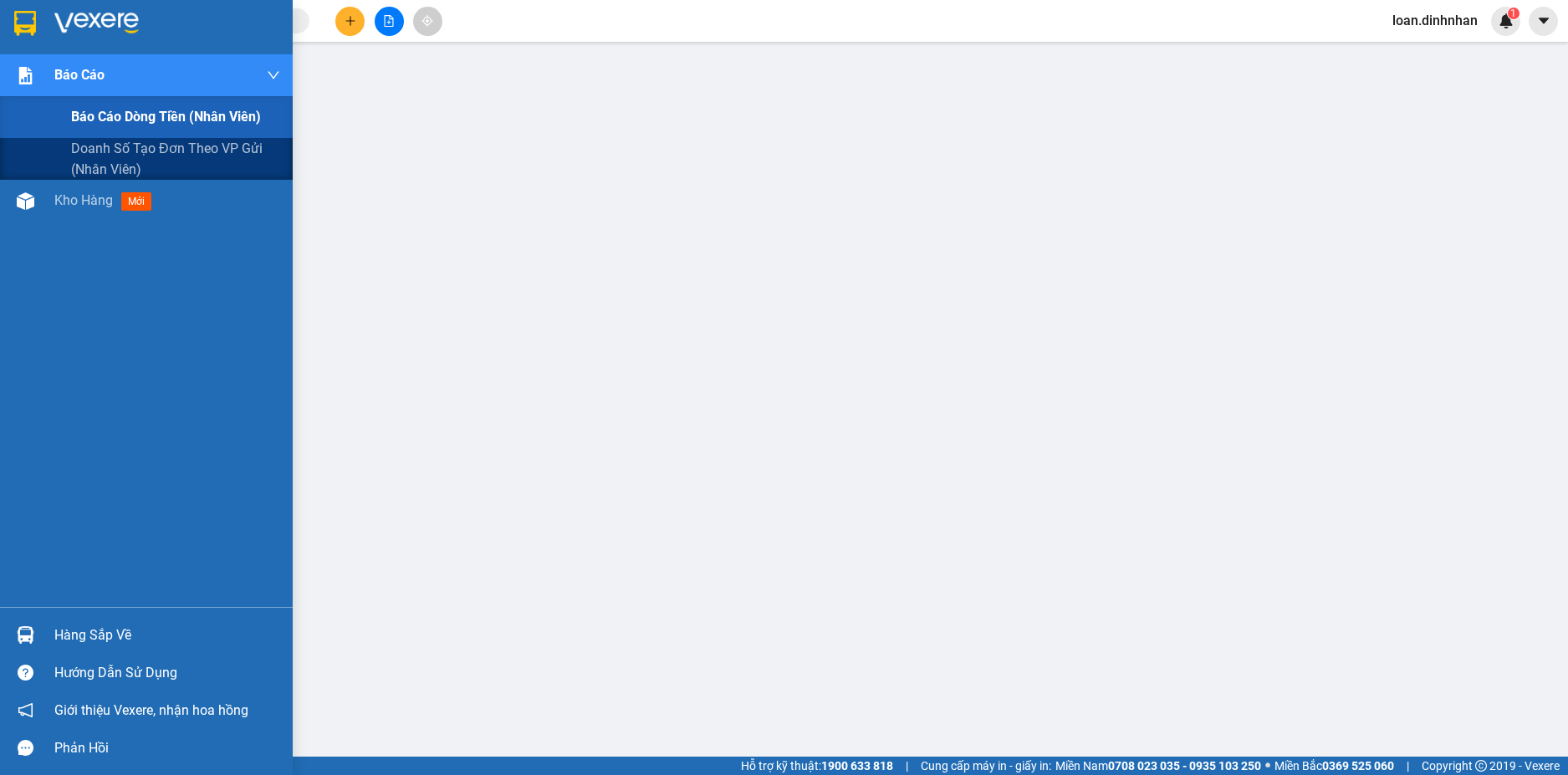
scroll to position [55, 0]
